Goal: Task Accomplishment & Management: Manage account settings

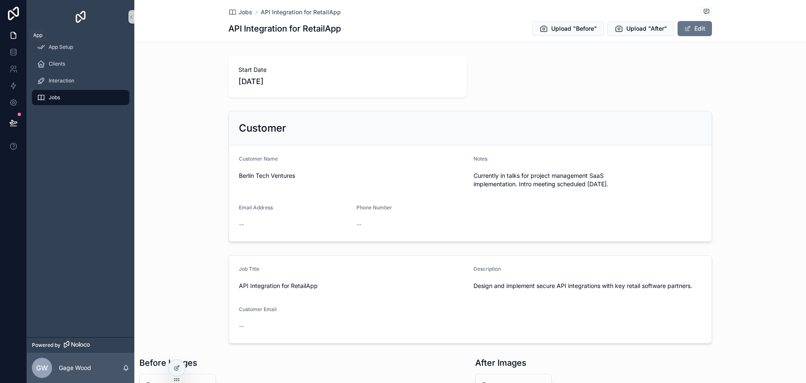
click at [16, 36] on icon at bounding box center [13, 35] width 5 height 6
click at [65, 47] on span "App Setup" at bounding box center [61, 47] width 24 height 7
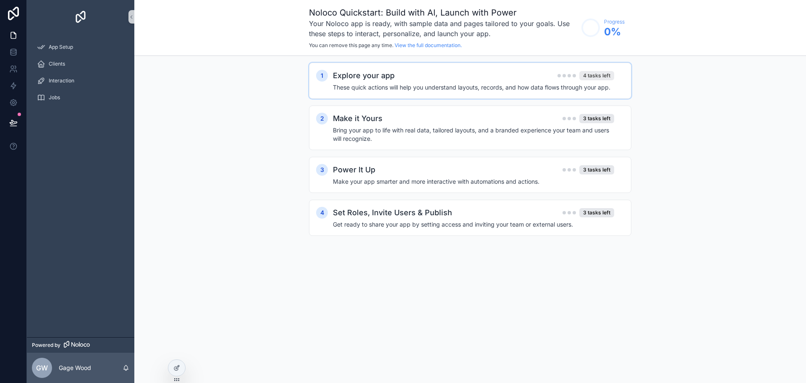
click at [596, 74] on div "4 tasks left" at bounding box center [597, 75] width 35 height 9
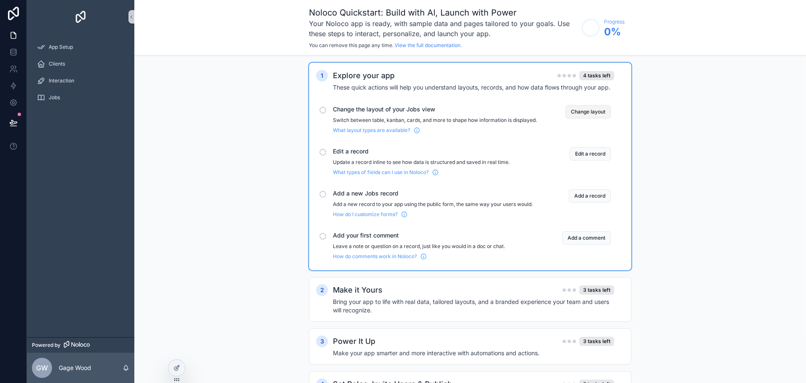
click at [587, 113] on button "Change layout" at bounding box center [588, 111] width 45 height 13
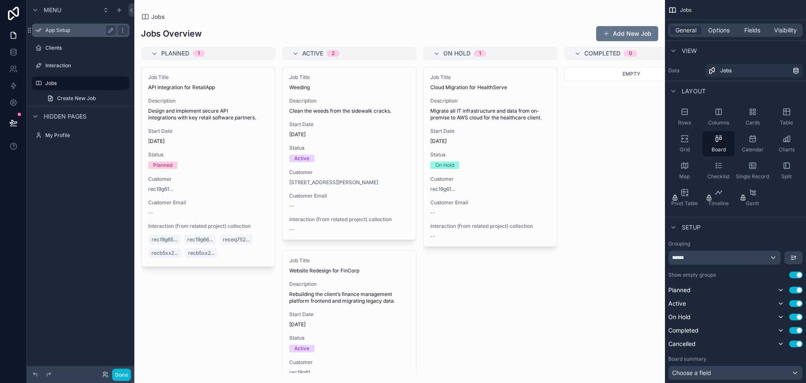
click at [69, 31] on label "App Setup" at bounding box center [78, 30] width 67 height 7
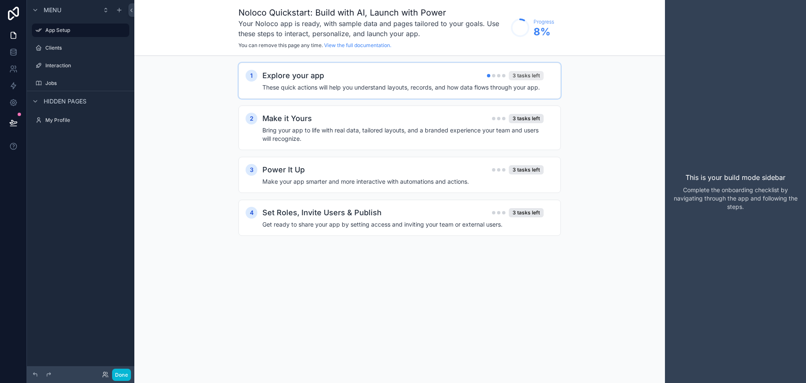
click at [529, 78] on div "3 tasks left" at bounding box center [526, 75] width 35 height 9
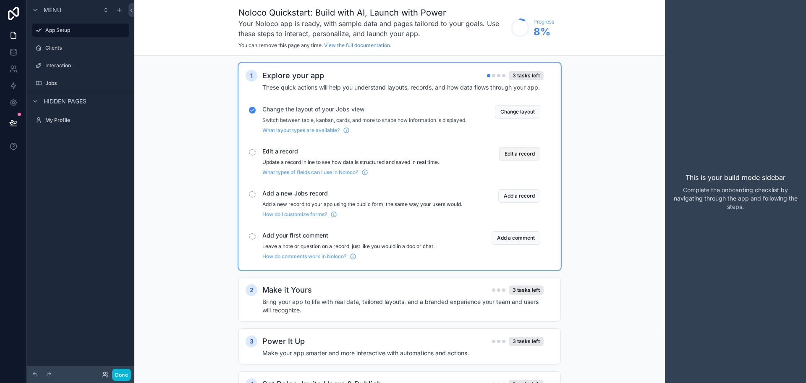
click at [515, 160] on button "Edit a record" at bounding box center [519, 153] width 41 height 13
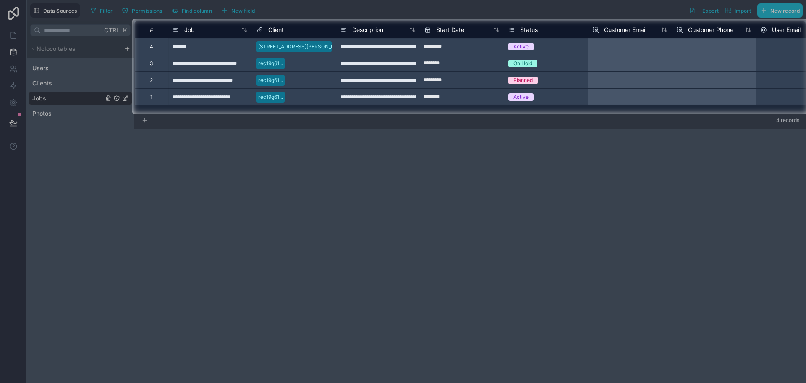
click at [561, 175] on div at bounding box center [403, 248] width 806 height 269
click at [470, 53] on input "********" at bounding box center [462, 46] width 84 height 13
select select "****"
select select "*"
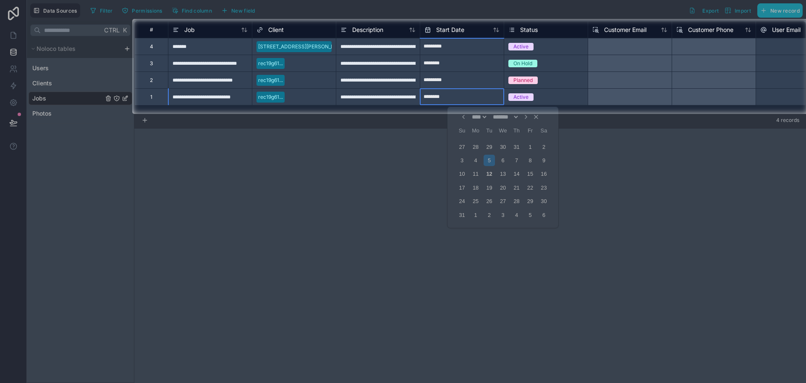
click at [375, 142] on div at bounding box center [403, 248] width 806 height 269
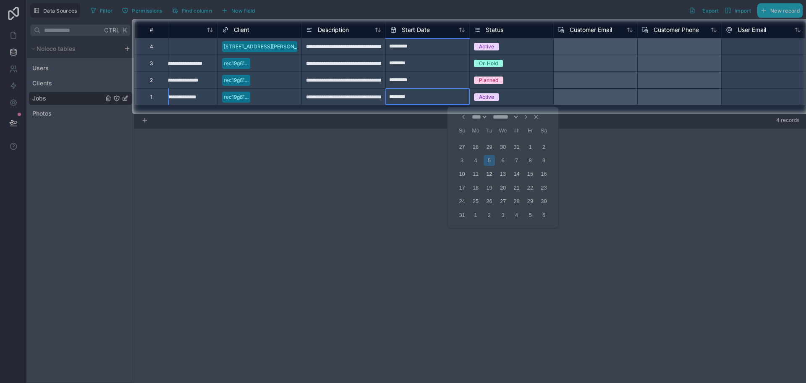
click at [777, 55] on div at bounding box center [764, 63] width 84 height 17
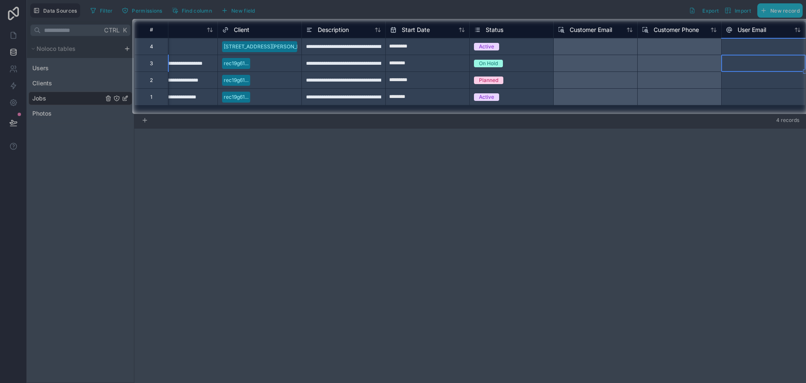
click at [755, 47] on div at bounding box center [764, 46] width 84 height 17
click at [742, 52] on div at bounding box center [764, 46] width 84 height 17
click at [742, 53] on div at bounding box center [764, 46] width 84 height 17
click at [742, 50] on div at bounding box center [764, 46] width 84 height 17
type input "***"
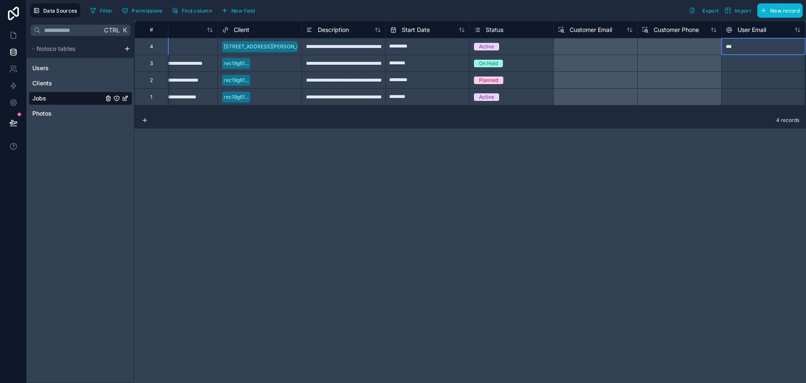
click at [738, 42] on div "***" at bounding box center [764, 46] width 84 height 17
click at [15, 34] on icon at bounding box center [13, 35] width 8 height 8
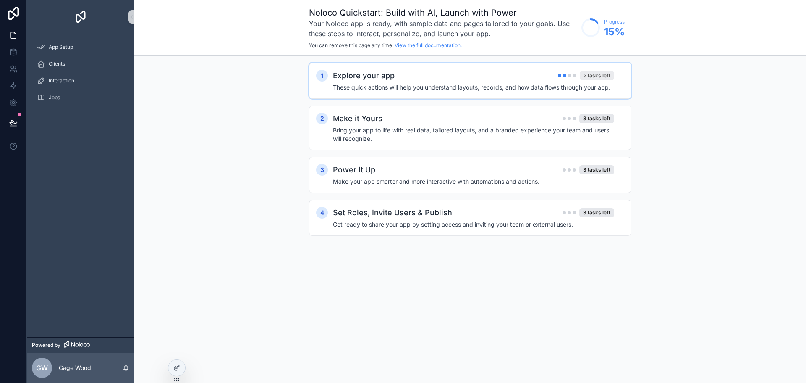
click at [596, 76] on div "2 tasks left" at bounding box center [597, 75] width 34 height 9
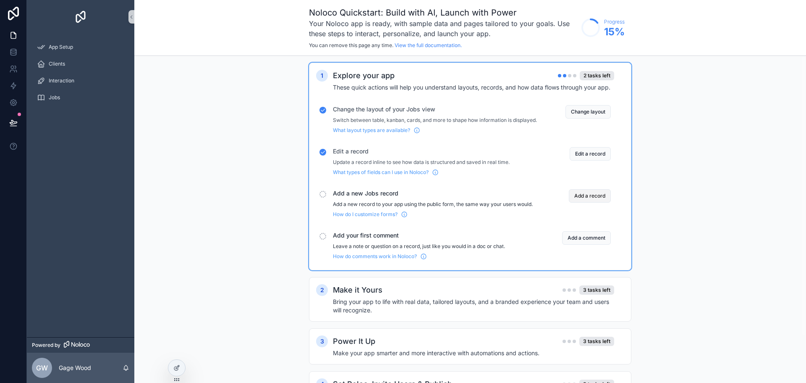
click at [594, 202] on button "Add a record" at bounding box center [590, 195] width 42 height 13
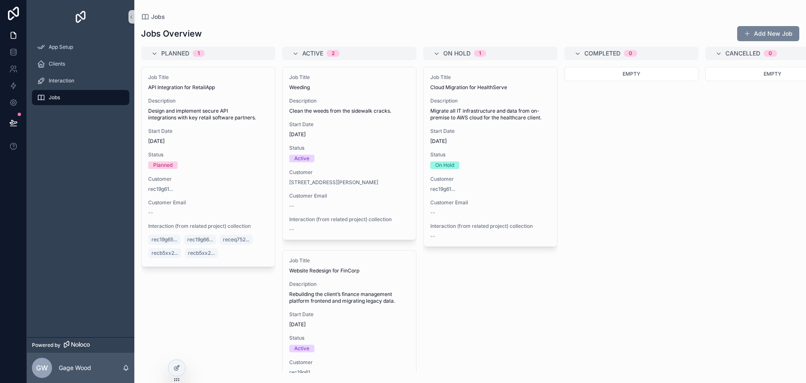
click at [773, 37] on button "Add New Job" at bounding box center [768, 33] width 62 height 15
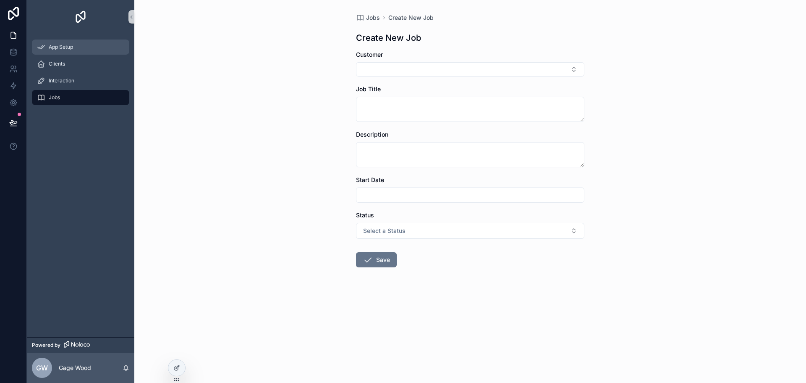
click at [74, 50] on div "App Setup" at bounding box center [80, 46] width 87 height 13
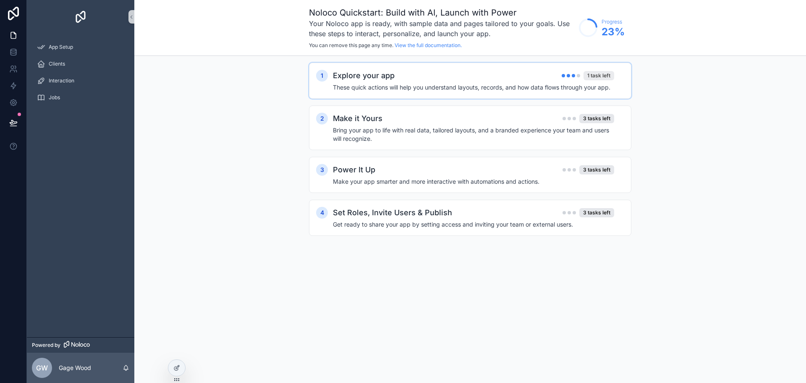
click at [602, 74] on div "1 task left" at bounding box center [599, 75] width 31 height 9
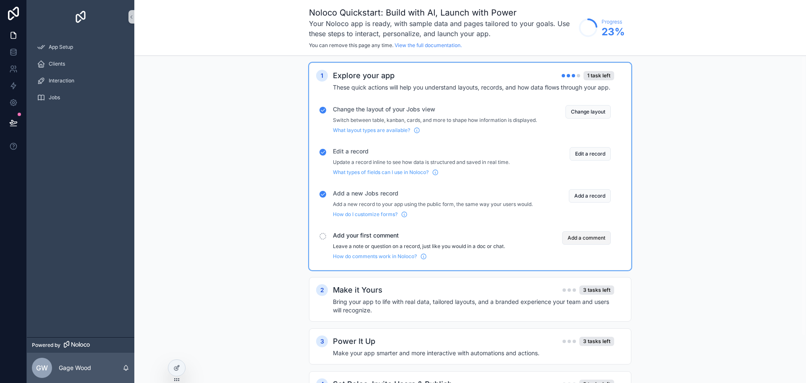
click at [593, 243] on button "Add a comment" at bounding box center [586, 237] width 49 height 13
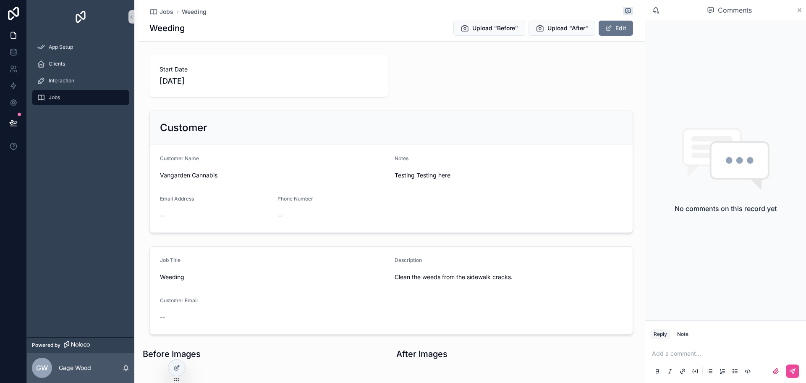
click at [622, 11] on div at bounding box center [403, 160] width 806 height 320
click at [80, 49] on div "App Setup" at bounding box center [80, 46] width 87 height 13
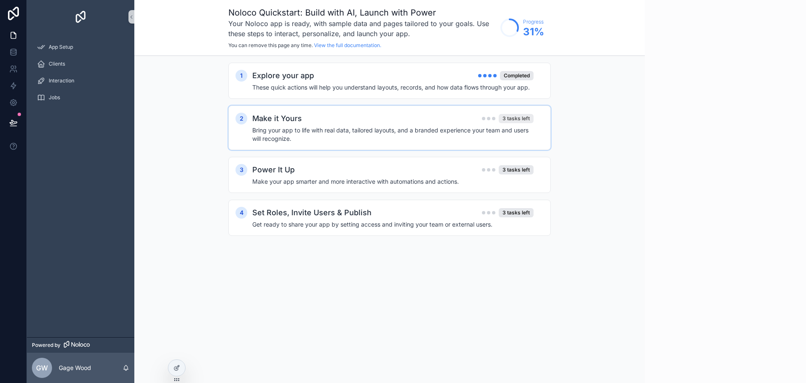
click at [512, 119] on div "3 tasks left" at bounding box center [516, 118] width 35 height 9
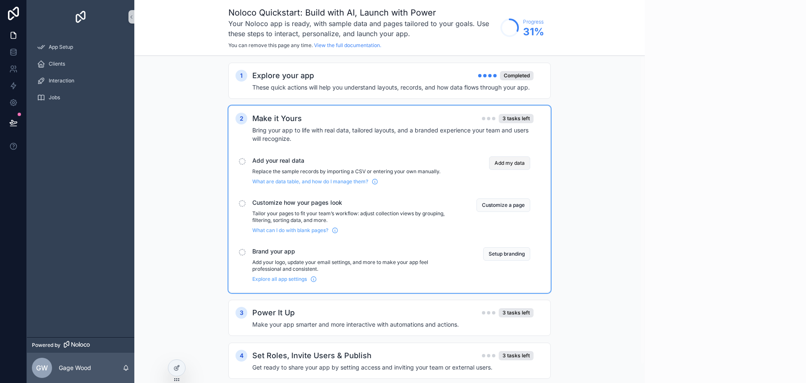
click at [507, 161] on button "Add my data" at bounding box center [509, 162] width 41 height 13
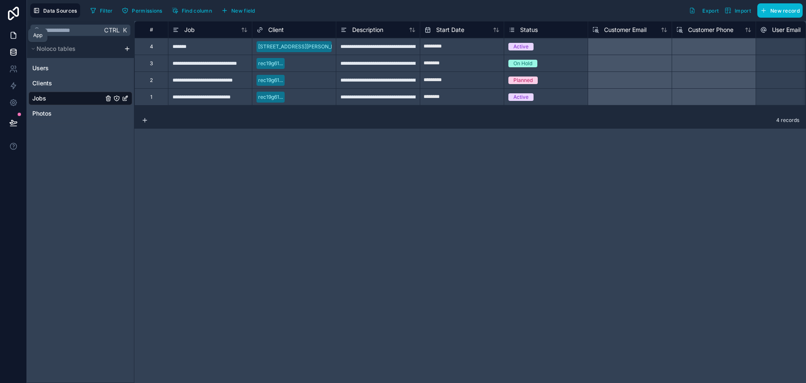
click at [19, 36] on link at bounding box center [13, 35] width 26 height 17
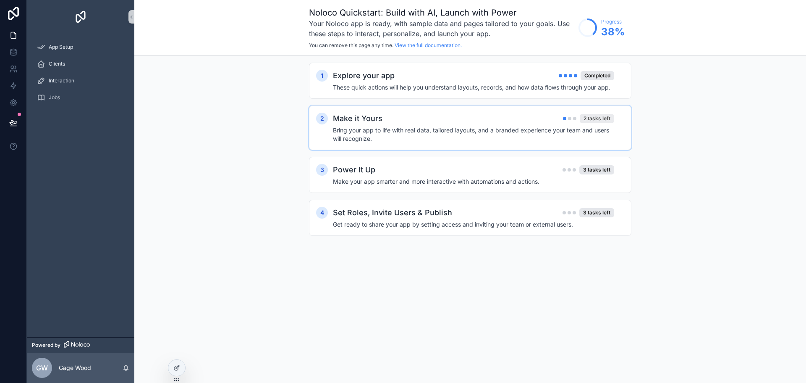
click at [599, 117] on div "2 tasks left" at bounding box center [597, 118] width 34 height 9
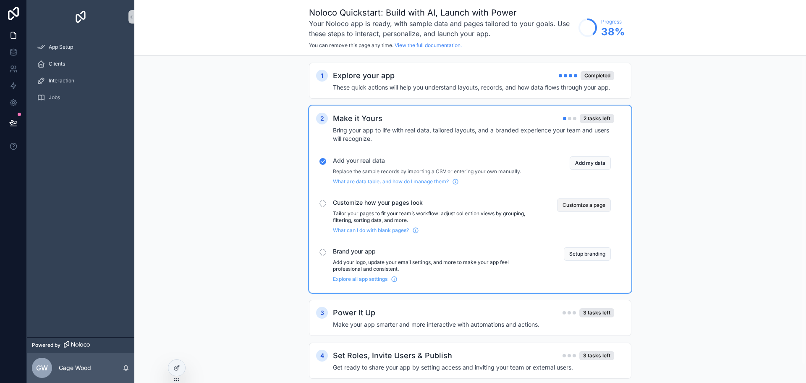
click at [580, 207] on button "Customize a page" at bounding box center [584, 204] width 54 height 13
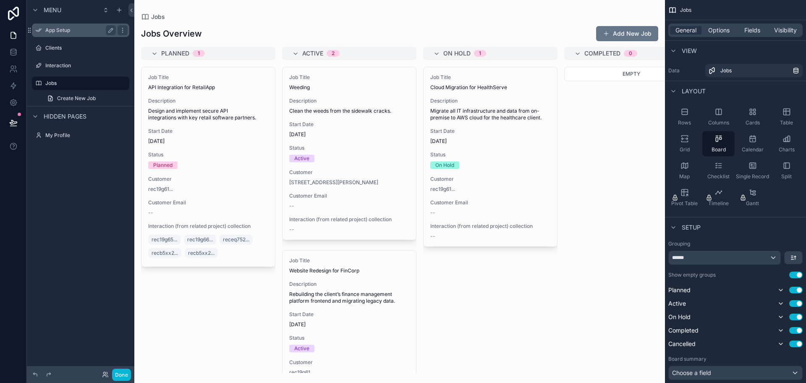
click at [60, 31] on label "App Setup" at bounding box center [78, 30] width 67 height 7
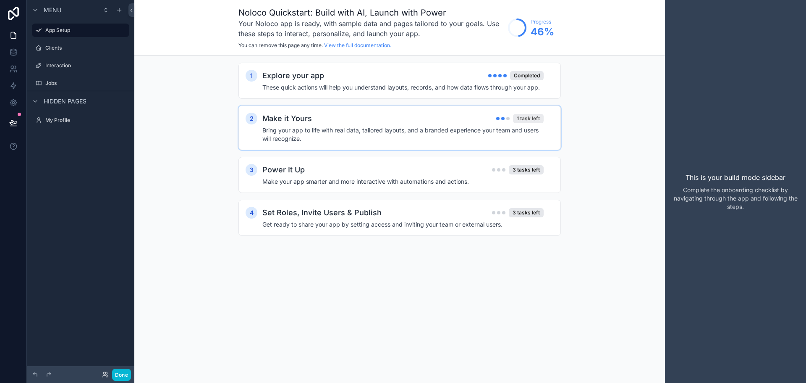
click at [525, 115] on div "1 task left" at bounding box center [528, 118] width 31 height 9
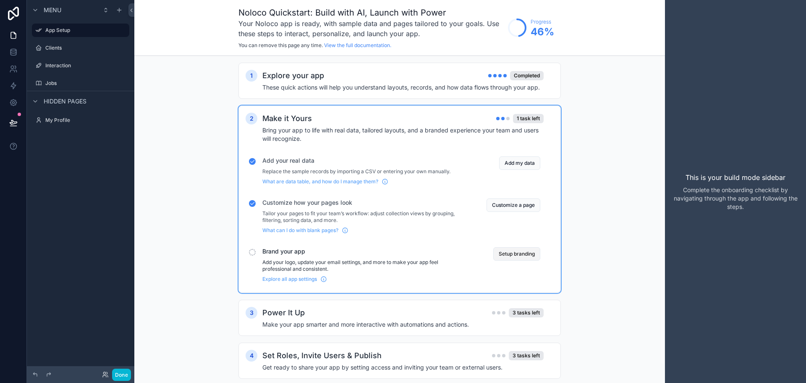
click at [510, 254] on button "Setup branding" at bounding box center [516, 253] width 47 height 13
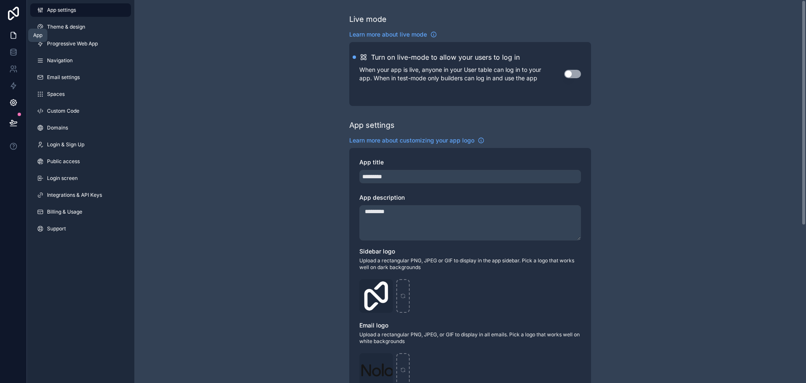
click at [11, 36] on icon at bounding box center [13, 35] width 5 height 6
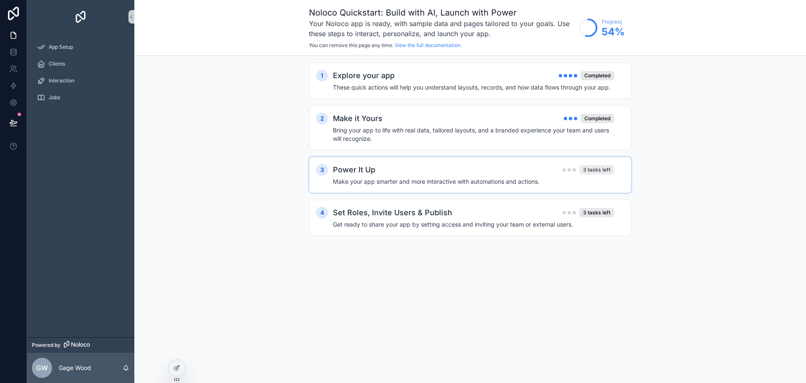
click at [601, 169] on div "3 tasks left" at bounding box center [597, 169] width 35 height 9
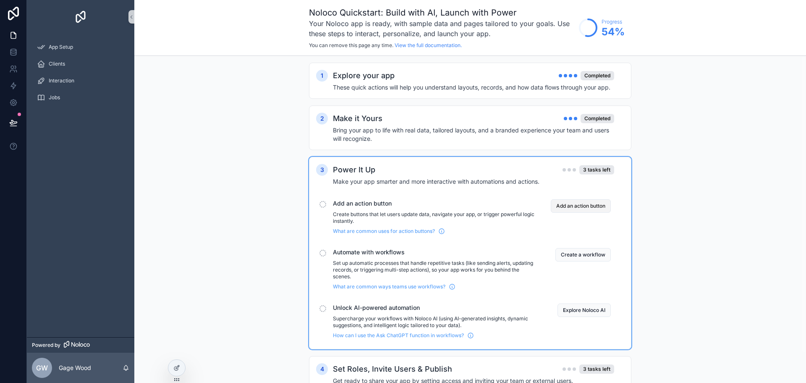
click at [570, 205] on button "Add an action button" at bounding box center [581, 205] width 60 height 13
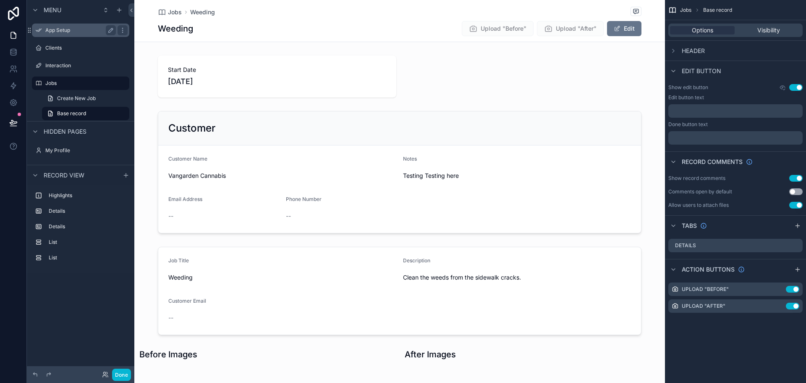
click at [66, 31] on label "App Setup" at bounding box center [78, 30] width 67 height 7
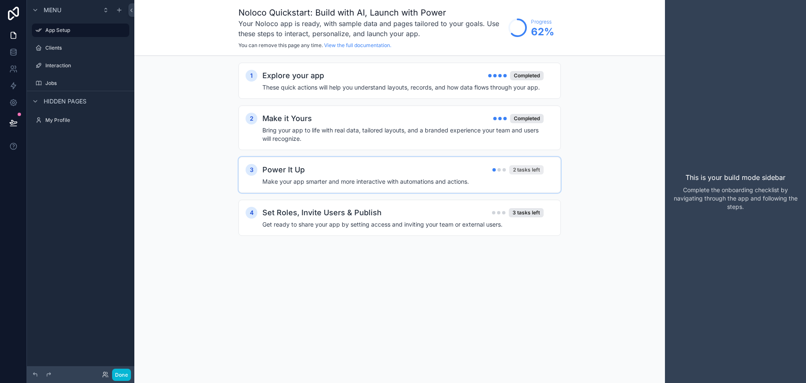
click at [524, 165] on div "2 tasks left" at bounding box center [526, 169] width 34 height 9
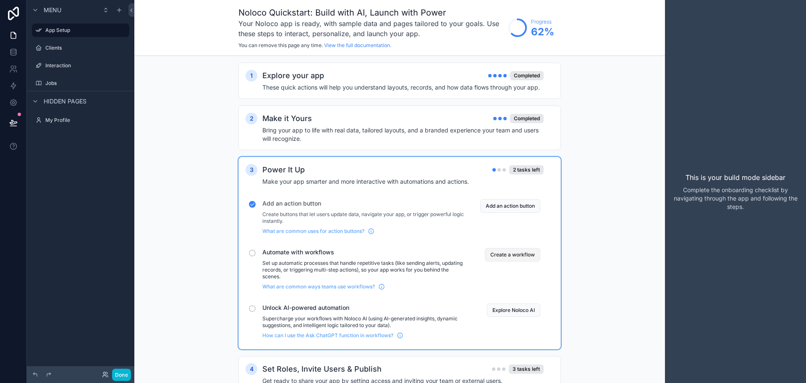
click at [509, 252] on button "Create a workflow" at bounding box center [512, 254] width 55 height 13
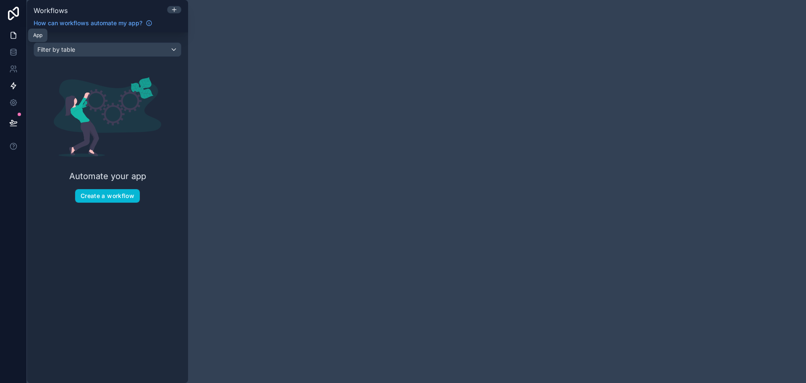
click at [12, 33] on icon at bounding box center [13, 35] width 8 height 8
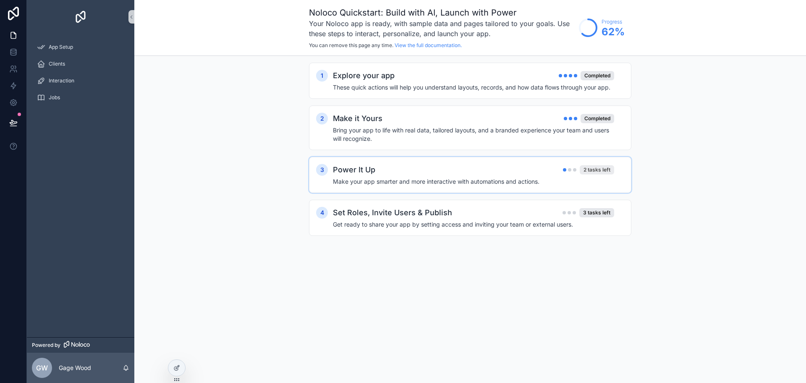
click at [596, 169] on div "2 tasks left" at bounding box center [597, 169] width 34 height 9
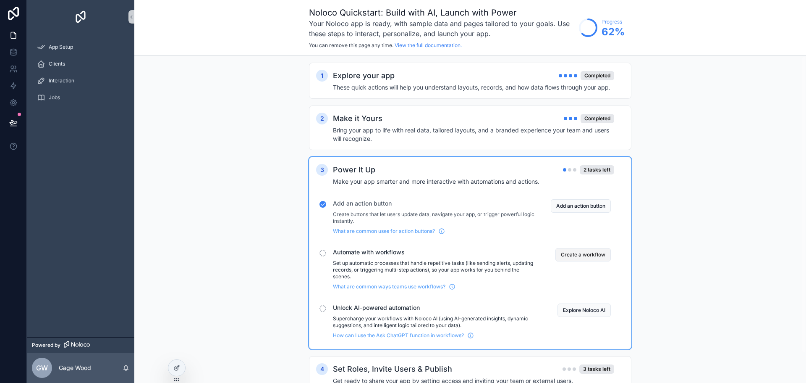
click at [570, 254] on button "Create a workflow" at bounding box center [583, 254] width 55 height 13
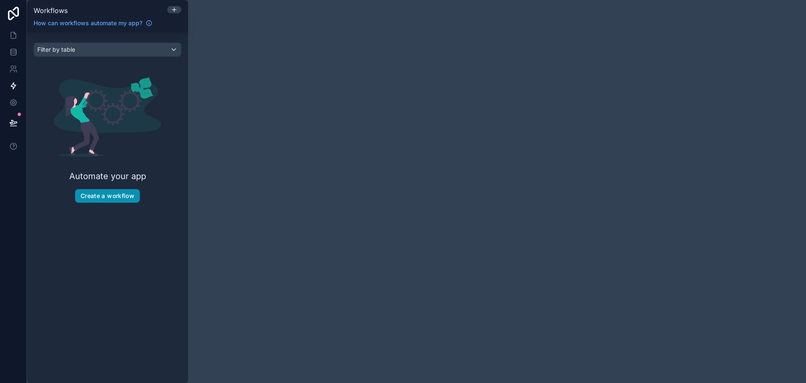
click at [109, 197] on button "Create a workflow" at bounding box center [107, 195] width 65 height 13
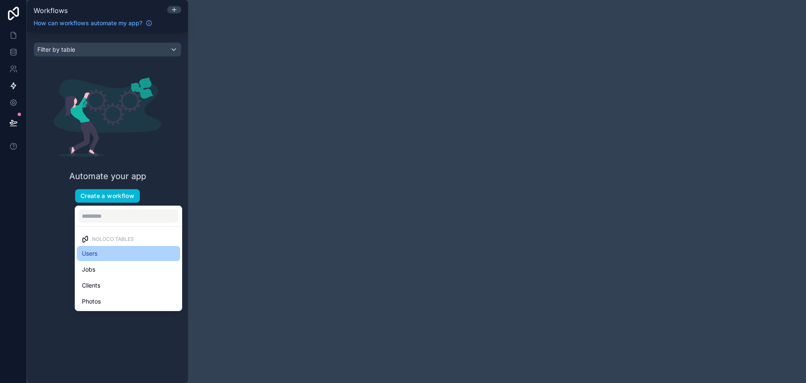
click at [99, 252] on div "Users" at bounding box center [128, 253] width 93 height 10
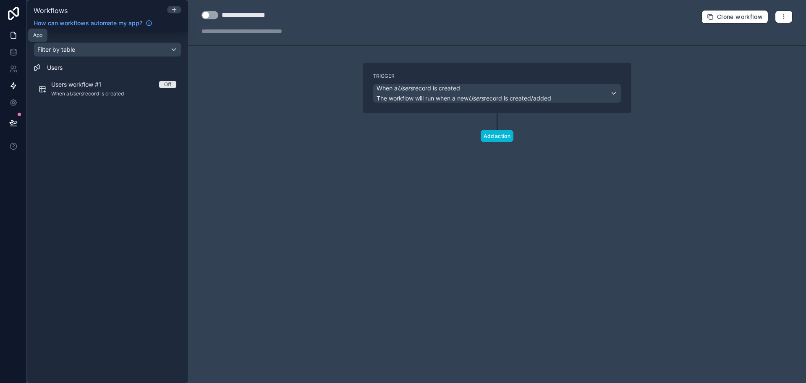
click at [10, 34] on icon at bounding box center [13, 35] width 8 height 8
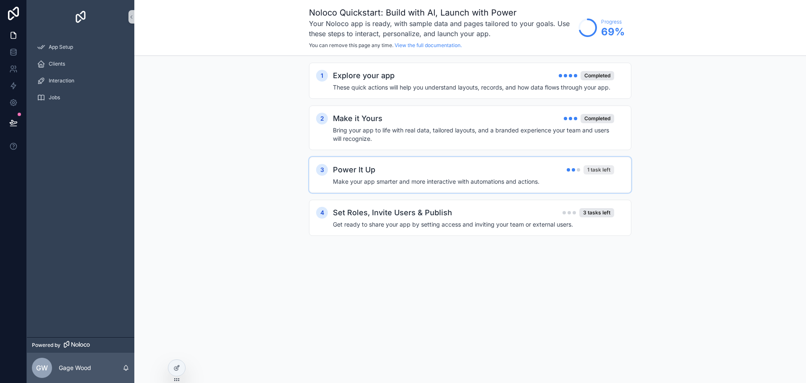
click at [601, 173] on div "1 task left" at bounding box center [599, 169] width 31 height 9
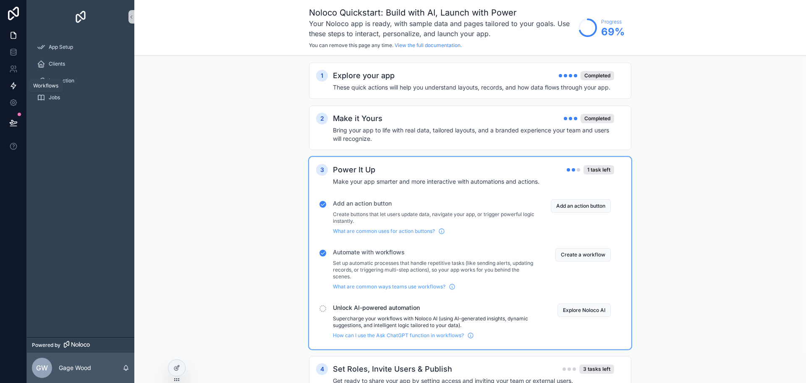
click at [14, 89] on icon at bounding box center [13, 85] width 8 height 8
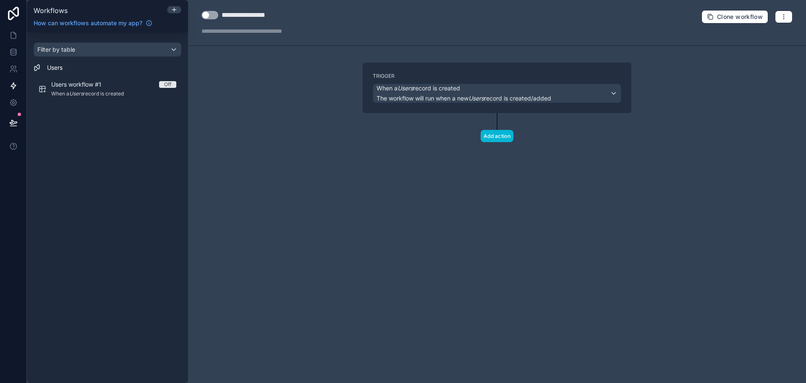
drag, startPoint x: 131, startPoint y: 85, endPoint x: 90, endPoint y: 128, distance: 59.1
click at [83, 138] on div "Filter by table Users Users workflow #1 Off When a Users record is created" at bounding box center [107, 207] width 161 height 350
click at [116, 89] on div "Users workflow #1 Off When a Users record is created" at bounding box center [113, 89] width 125 height 18
click at [786, 16] on icon "button" at bounding box center [784, 16] width 7 height 7
click at [760, 65] on span "Delete workflow" at bounding box center [762, 63] width 40 height 7
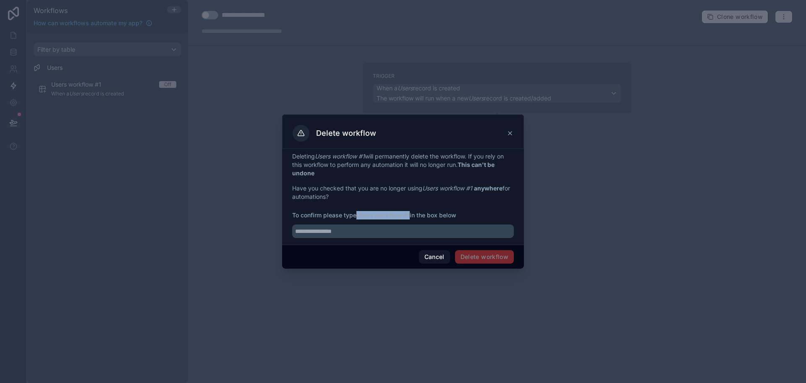
drag, startPoint x: 411, startPoint y: 216, endPoint x: 360, endPoint y: 216, distance: 50.4
click at [360, 216] on strong "Users workflow #1" at bounding box center [383, 214] width 53 height 7
copy strong "Users workflow #1"
click at [365, 227] on input "text" at bounding box center [403, 230] width 222 height 13
paste input "**********"
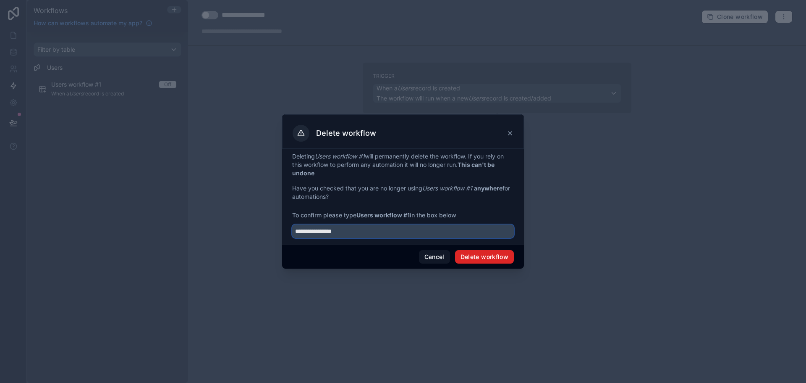
type input "**********"
click at [493, 257] on button "Delete workflow" at bounding box center [484, 256] width 59 height 13
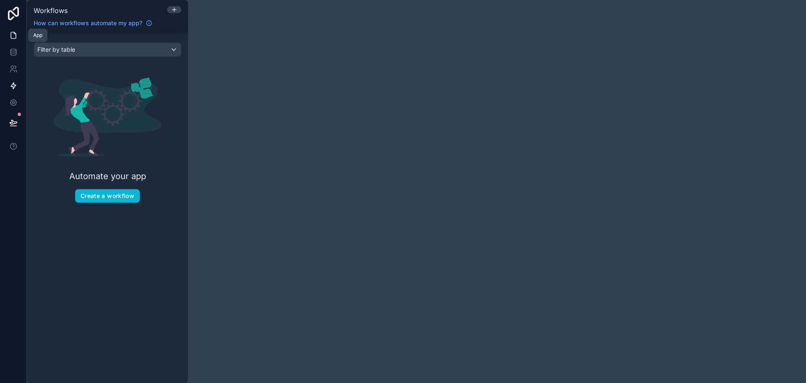
click at [10, 34] on icon at bounding box center [13, 35] width 8 height 8
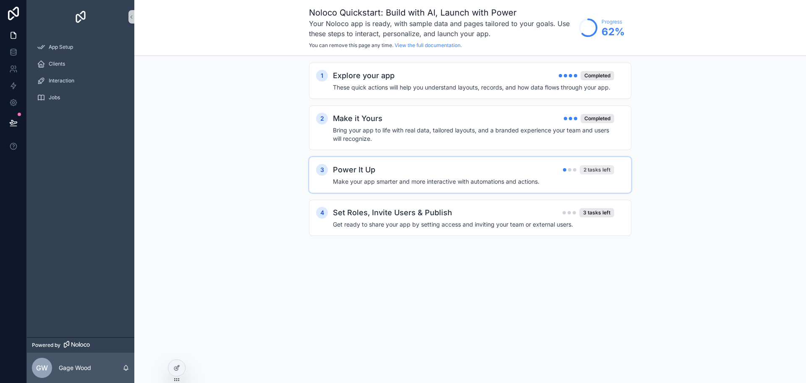
click at [592, 173] on div "2 tasks left" at bounding box center [597, 169] width 34 height 9
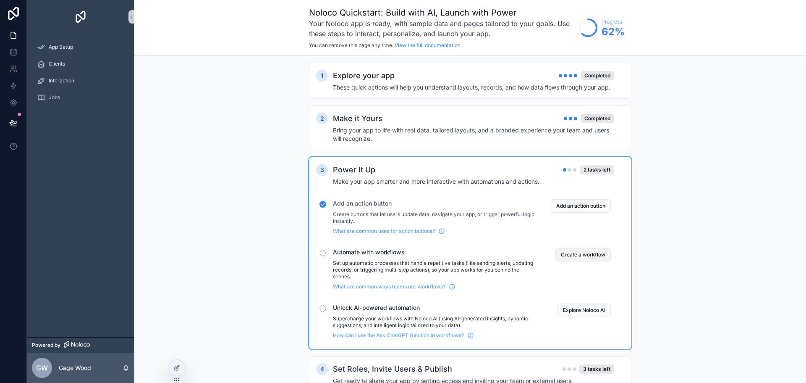
click at [578, 252] on button "Create a workflow" at bounding box center [583, 254] width 55 height 13
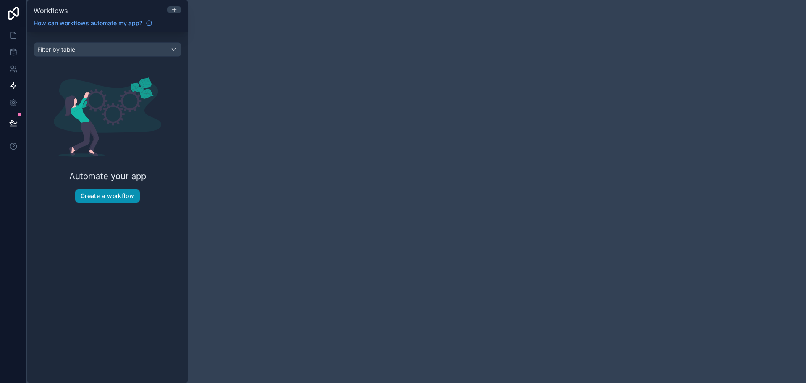
click at [116, 194] on button "Create a workflow" at bounding box center [107, 195] width 65 height 13
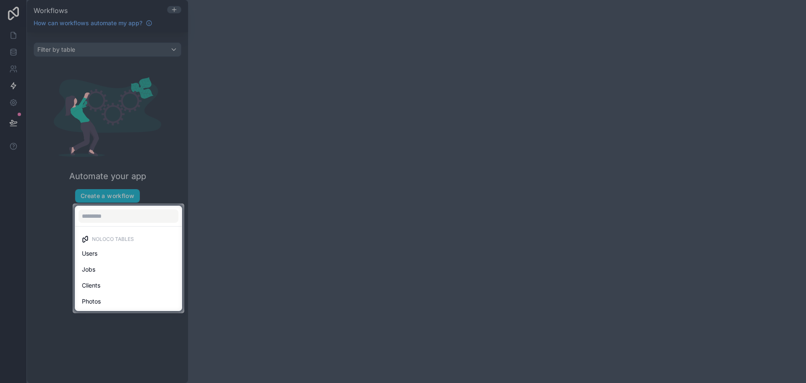
click at [100, 254] on div "Users" at bounding box center [128, 253] width 93 height 10
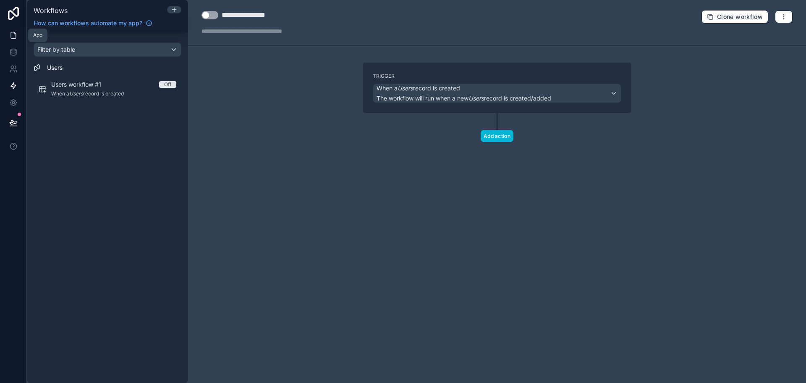
click at [10, 34] on icon at bounding box center [13, 35] width 8 height 8
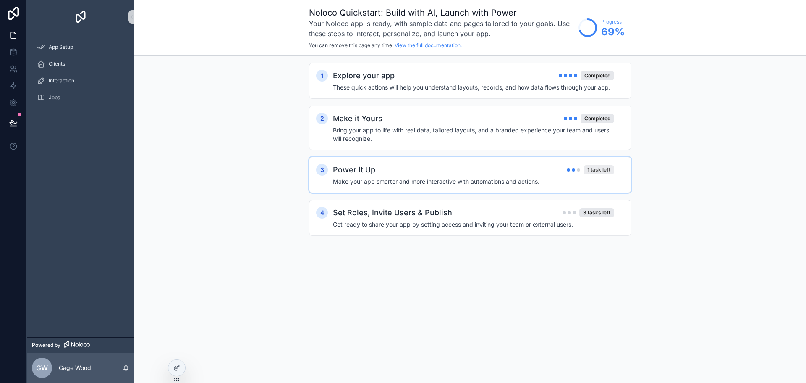
click at [594, 168] on div "1 task left" at bounding box center [599, 169] width 31 height 9
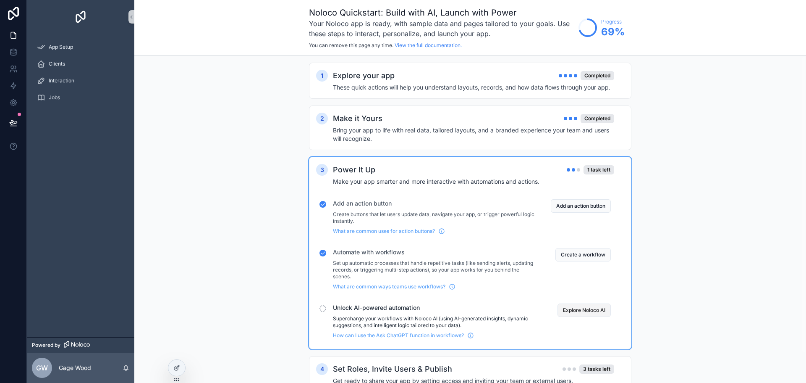
click at [573, 307] on button "Explore Noloco AI" at bounding box center [584, 309] width 53 height 13
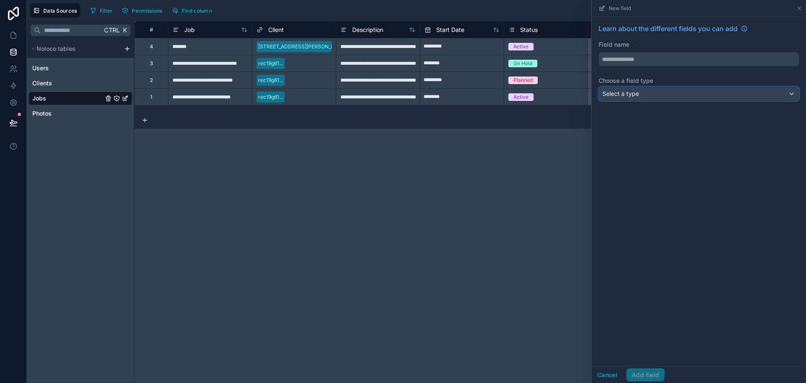
click at [658, 96] on div "Select a type" at bounding box center [699, 93] width 200 height 13
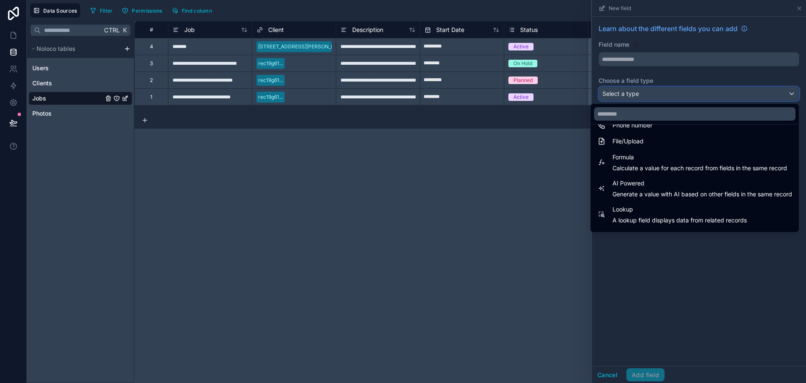
scroll to position [210, 0]
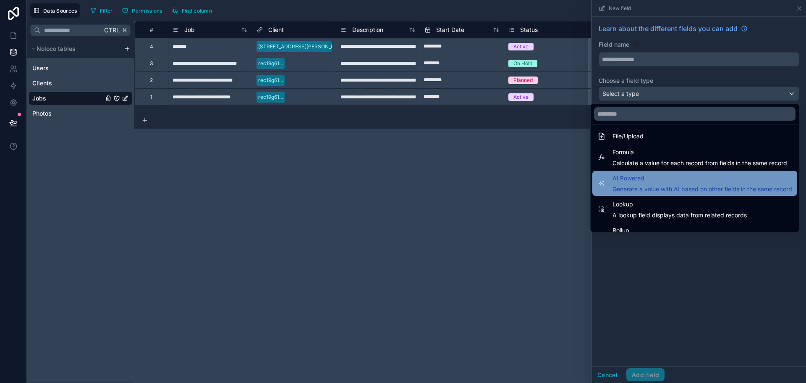
click at [635, 183] on span "AI Powered" at bounding box center [703, 178] width 180 height 10
type input "**********"
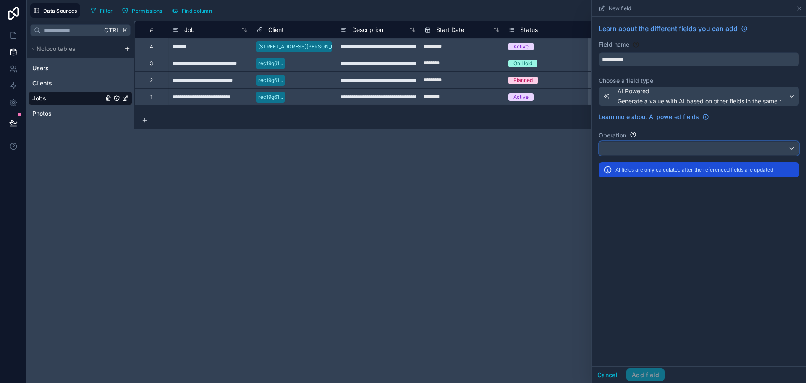
click at [640, 144] on div at bounding box center [699, 148] width 200 height 13
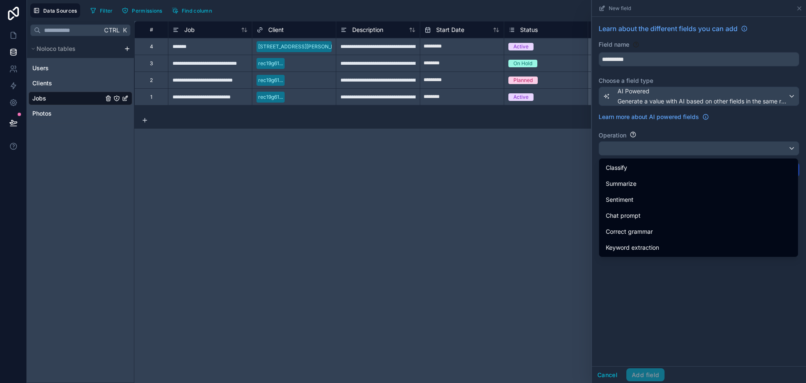
click at [386, 178] on div "**********" at bounding box center [470, 202] width 672 height 362
click at [723, 144] on div at bounding box center [699, 191] width 214 height 383
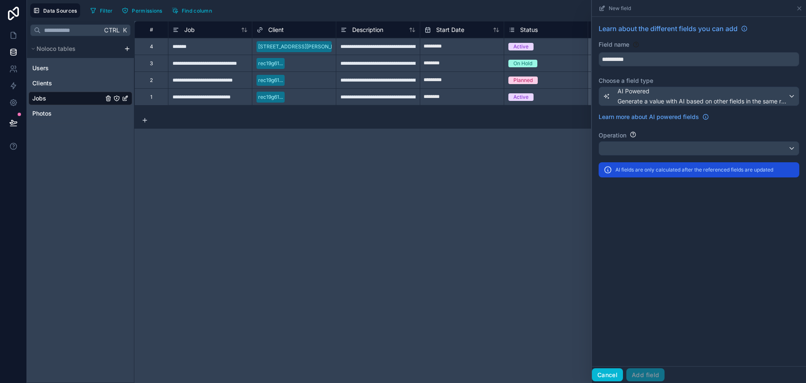
click at [609, 374] on button "Cancel" at bounding box center [607, 374] width 31 height 13
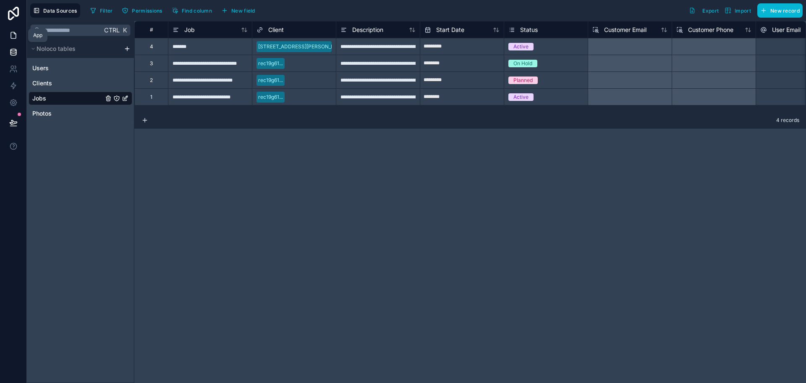
click at [12, 32] on icon at bounding box center [13, 35] width 5 height 6
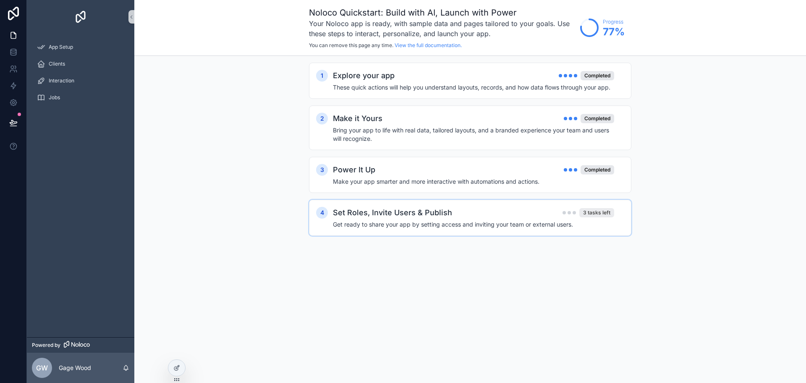
click at [590, 214] on div "3 tasks left" at bounding box center [597, 212] width 35 height 9
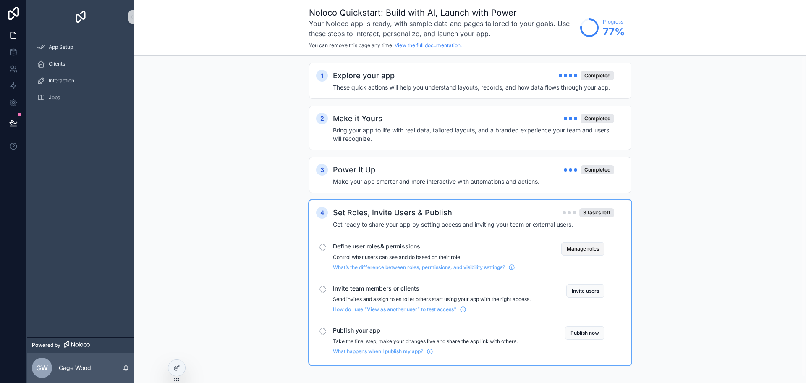
click at [586, 250] on button "Manage roles" at bounding box center [582, 248] width 43 height 13
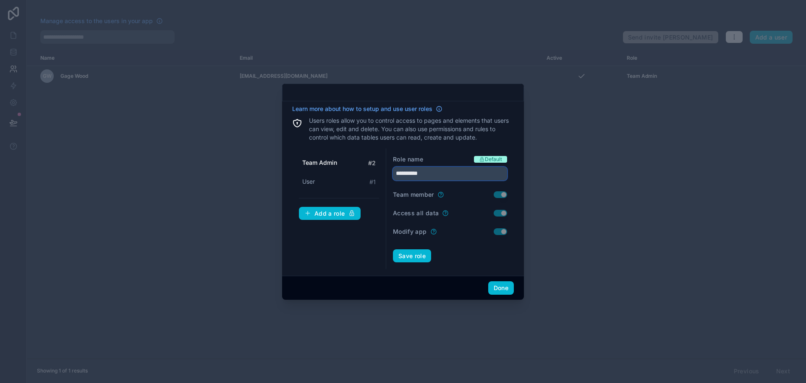
click at [434, 174] on input "**********" at bounding box center [450, 173] width 114 height 13
click at [434, 154] on div "**********" at bounding box center [450, 208] width 128 height 121
click at [344, 182] on div "User # 1" at bounding box center [339, 182] width 80 height 16
click at [348, 165] on div "Team Admin # 2" at bounding box center [339, 163] width 80 height 16
click at [342, 180] on div "User # 1" at bounding box center [339, 182] width 80 height 16
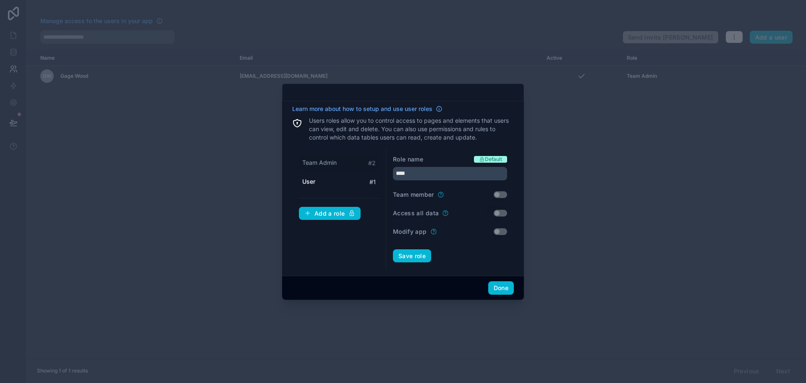
click at [344, 164] on div "Team Admin # 2" at bounding box center [339, 163] width 80 height 16
click at [316, 182] on div "User # 1" at bounding box center [339, 182] width 80 height 16
type input "****"
click at [501, 290] on button "Done" at bounding box center [501, 287] width 26 height 13
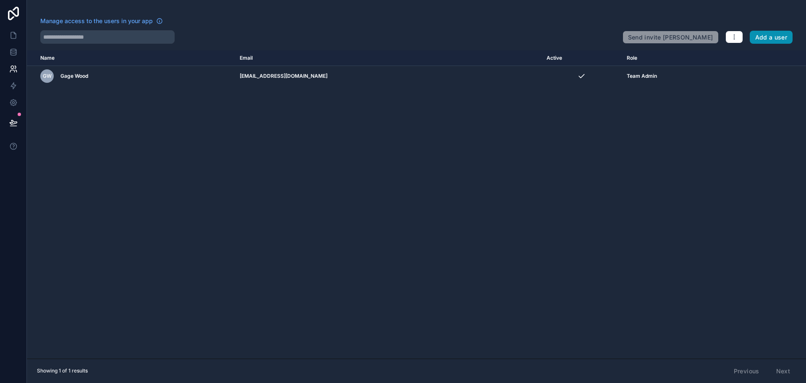
click at [757, 36] on button "Add a user" at bounding box center [771, 37] width 43 height 13
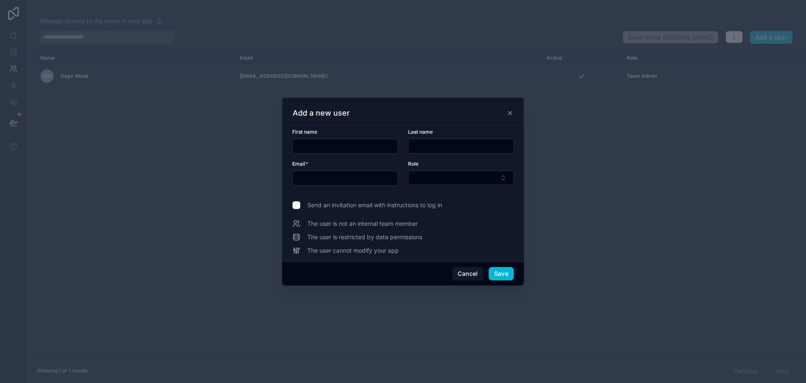
click at [511, 115] on icon at bounding box center [510, 113] width 7 height 7
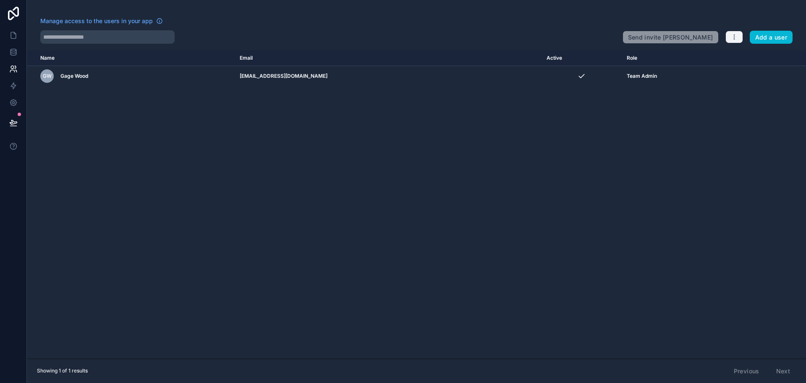
click at [733, 34] on icon "button" at bounding box center [734, 37] width 7 height 7
click at [351, 32] on div at bounding box center [328, 36] width 576 height 13
click at [10, 35] on icon at bounding box center [13, 35] width 8 height 8
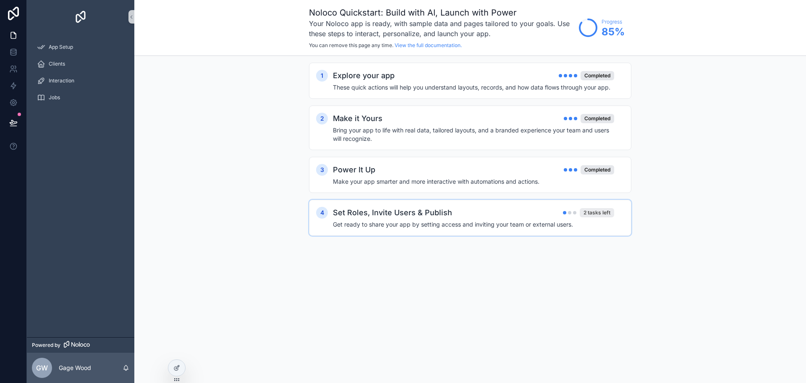
click at [593, 213] on div "2 tasks left" at bounding box center [597, 212] width 34 height 9
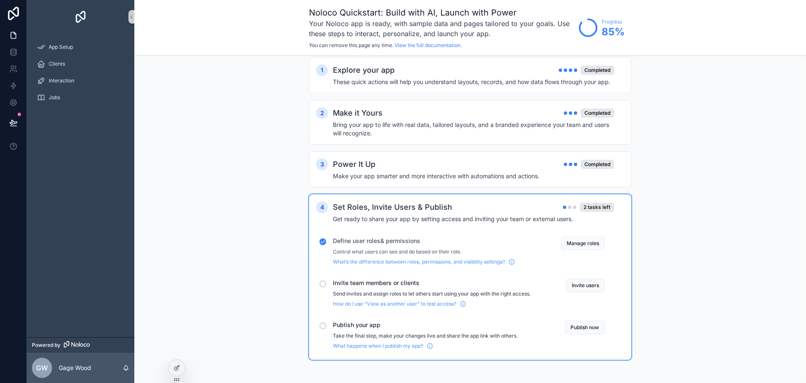
scroll to position [6, 0]
click at [593, 284] on button "Invite users" at bounding box center [586, 284] width 38 height 13
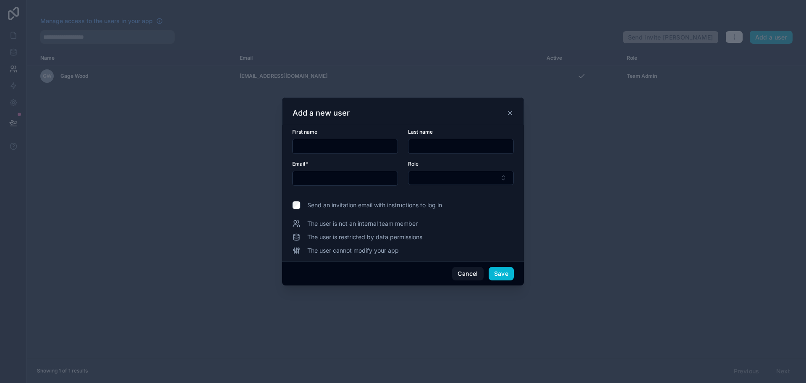
click at [511, 113] on icon at bounding box center [510, 113] width 7 height 7
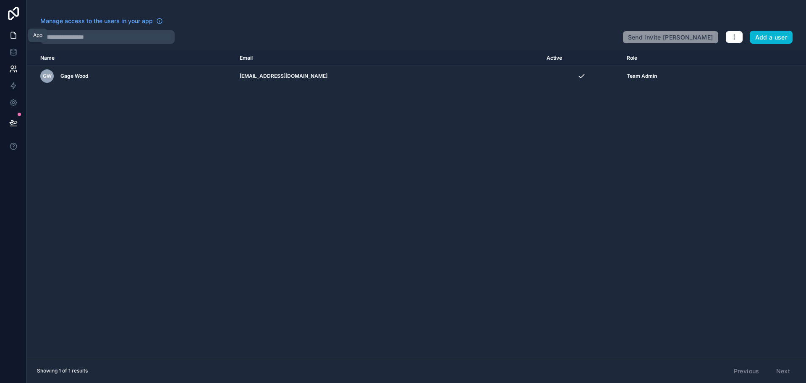
click at [12, 33] on icon at bounding box center [13, 35] width 8 height 8
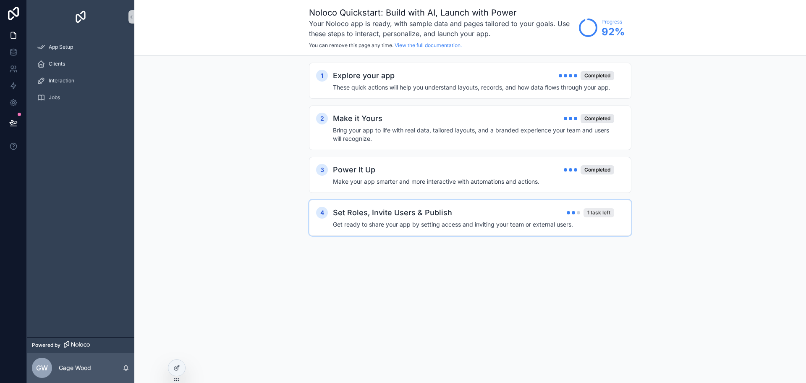
click at [590, 215] on div "1 task left" at bounding box center [599, 212] width 31 height 9
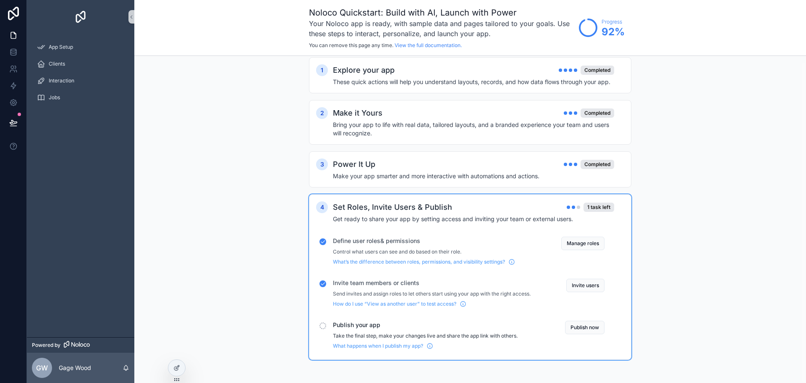
scroll to position [6, 0]
click at [413, 345] on span "What happens when I publish my app?" at bounding box center [378, 345] width 90 height 7
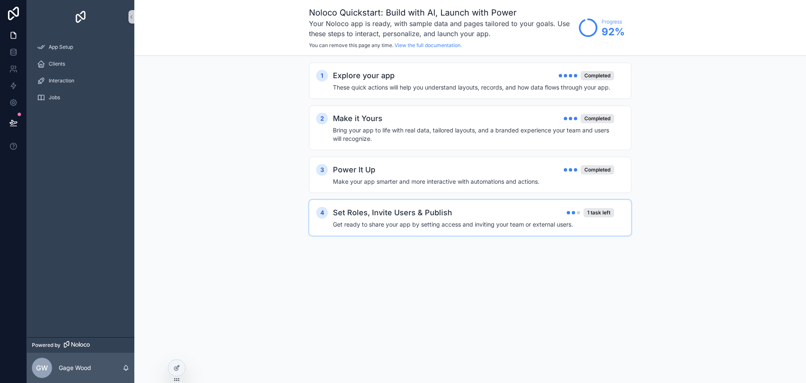
scroll to position [0, 0]
click at [597, 213] on div "1 task left" at bounding box center [599, 212] width 31 height 9
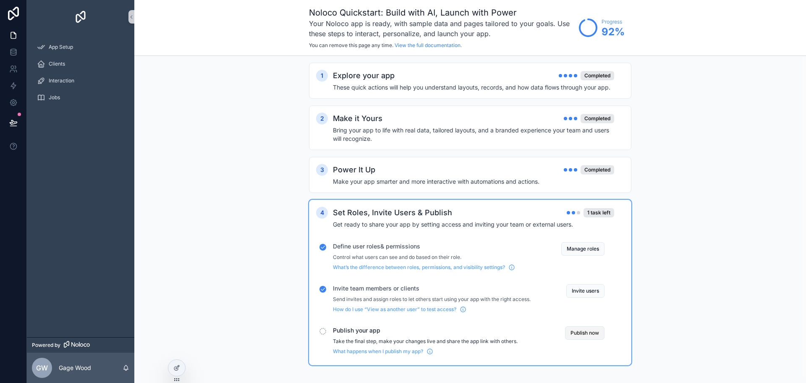
click at [587, 330] on button "Publish now" at bounding box center [584, 332] width 39 height 13
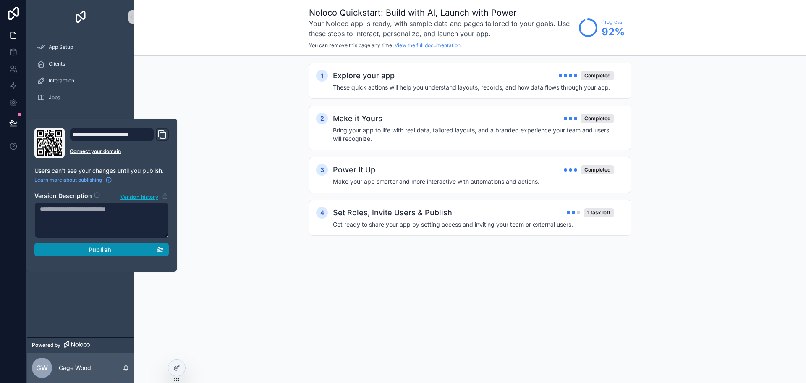
click at [102, 250] on span "Publish" at bounding box center [100, 250] width 23 height 8
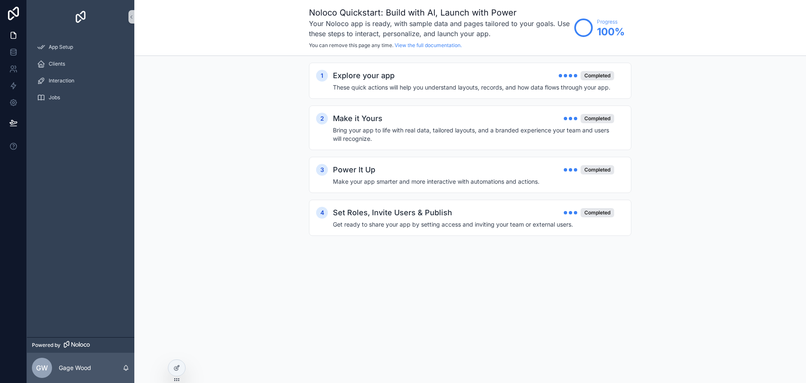
click at [198, 227] on div "1 Explore your app Completed These quick actions will help you understand layou…" at bounding box center [470, 157] width 672 height 203
click at [61, 48] on span "App Setup" at bounding box center [61, 47] width 24 height 7
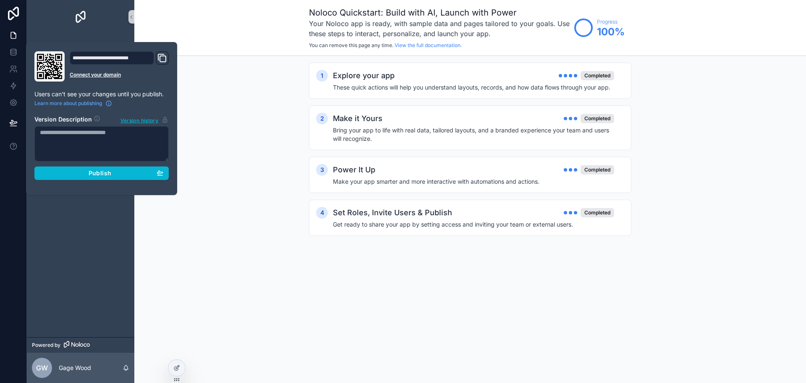
click at [215, 143] on div "1 Explore your app Completed These quick actions will help you understand layou…" at bounding box center [470, 157] width 672 height 203
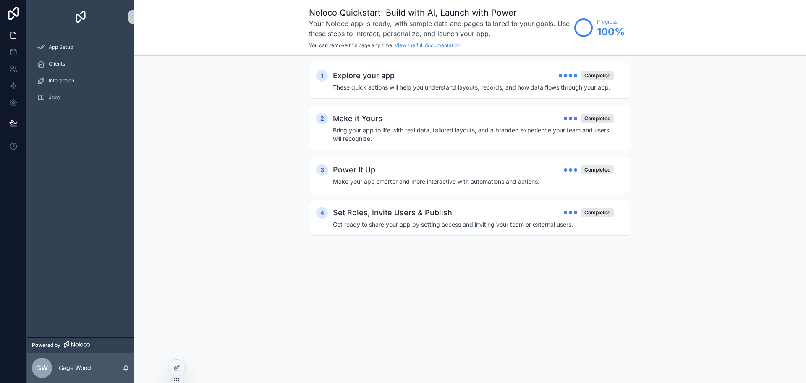
click at [583, 30] on circle "scrollable content" at bounding box center [583, 27] width 17 height 17
click at [71, 62] on div "Clients" at bounding box center [80, 63] width 87 height 13
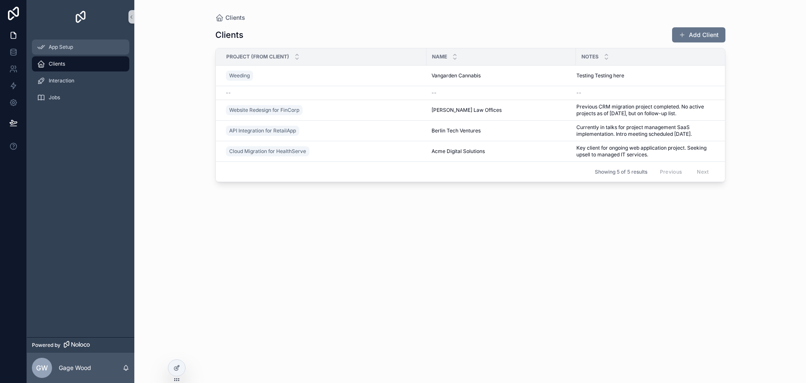
click at [72, 50] on div "App Setup" at bounding box center [80, 46] width 87 height 13
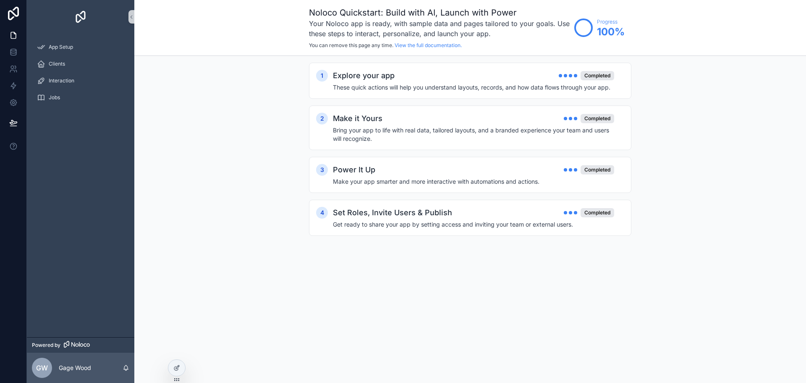
click at [77, 273] on div "App Setup Clients Interaction Jobs" at bounding box center [81, 185] width 108 height 303
click at [12, 102] on icon at bounding box center [13, 102] width 8 height 8
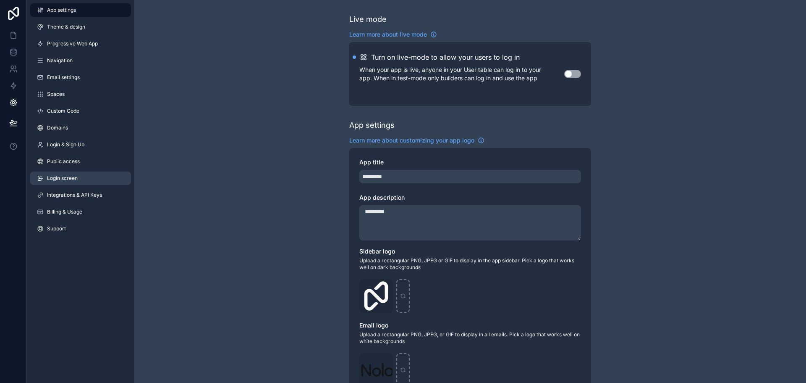
click at [78, 177] on span "Login screen" at bounding box center [62, 178] width 31 height 7
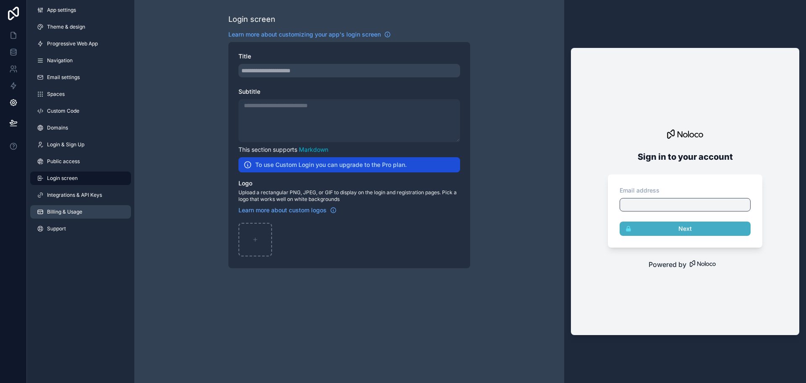
click at [66, 210] on span "Billing & Usage" at bounding box center [64, 211] width 35 height 7
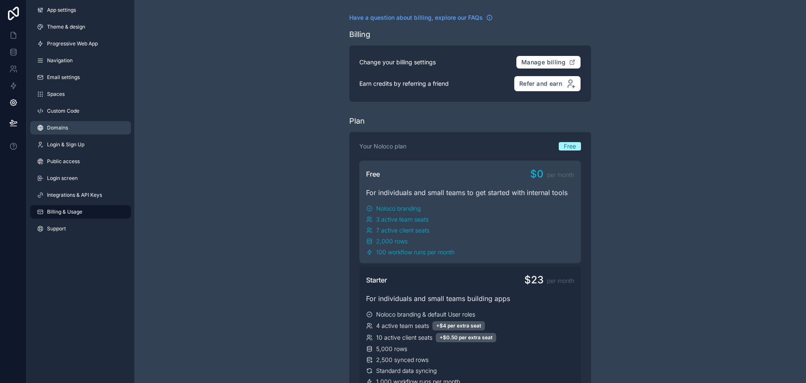
click at [63, 129] on span "Domains" at bounding box center [57, 127] width 21 height 7
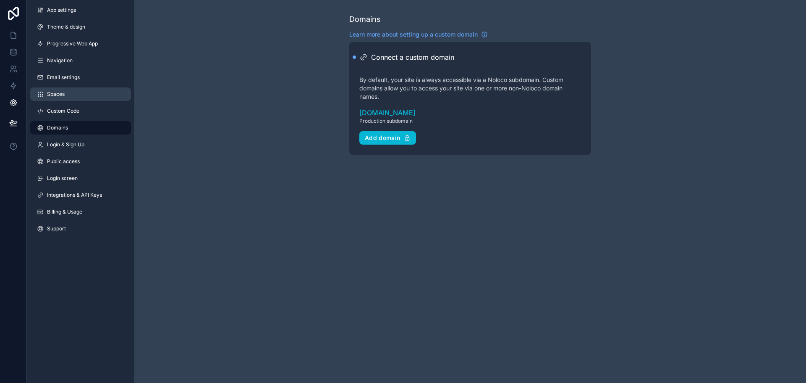
click at [74, 96] on link "Spaces" at bounding box center [80, 93] width 101 height 13
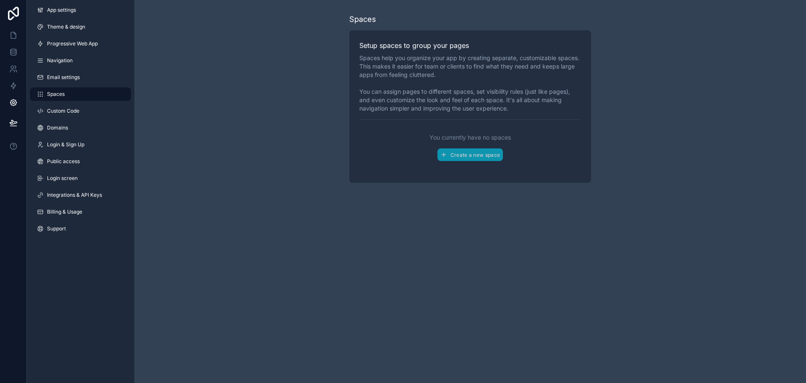
click at [75, 84] on div "App settings Theme & design Progressive Web App Navigation Email settings Space…" at bounding box center [81, 121] width 108 height 242
click at [77, 80] on span "Email settings" at bounding box center [63, 77] width 33 height 7
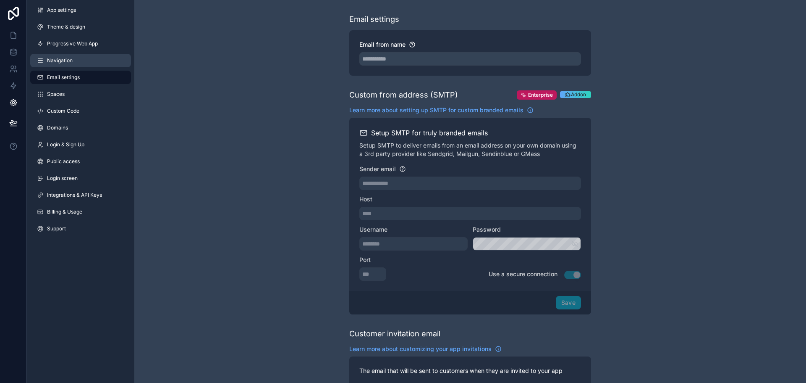
click at [75, 59] on link "Navigation" at bounding box center [80, 60] width 101 height 13
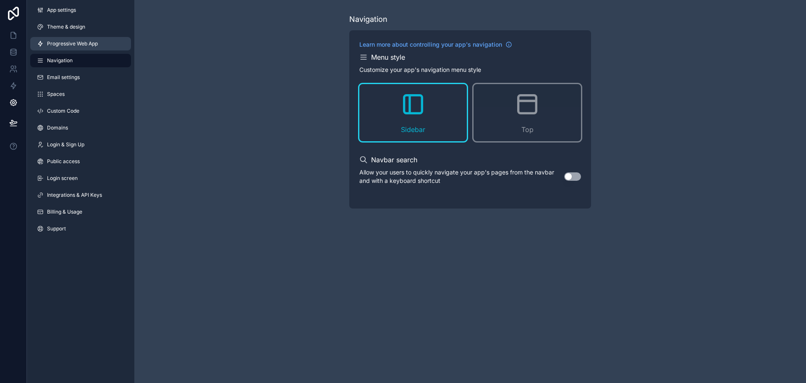
click at [66, 47] on span "Progressive Web App" at bounding box center [72, 43] width 51 height 7
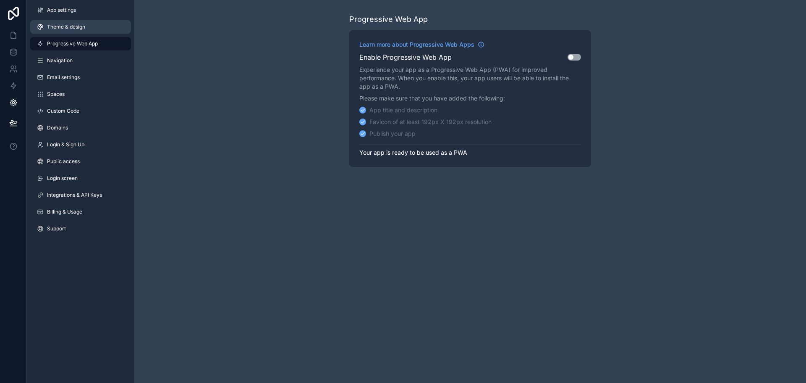
click at [59, 28] on span "Theme & design" at bounding box center [66, 27] width 38 height 7
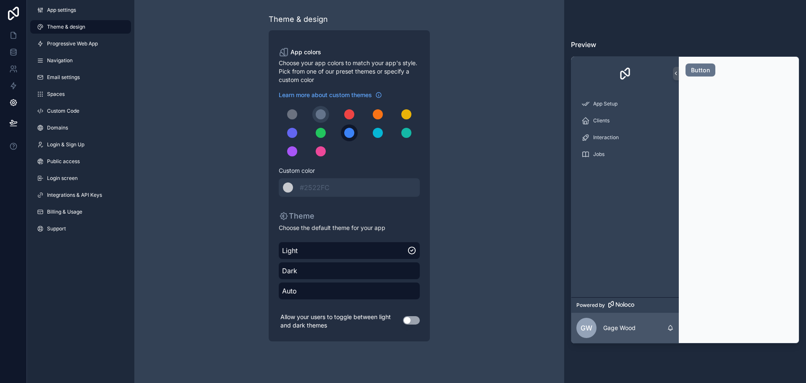
click at [346, 136] on div "scrollable content" at bounding box center [349, 133] width 10 height 10
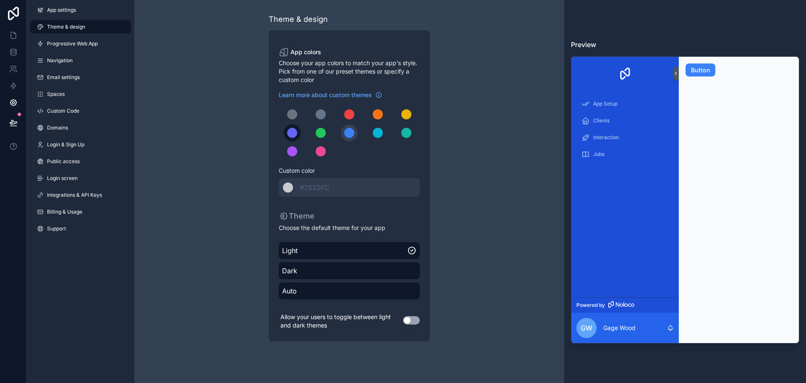
click at [293, 135] on div "scrollable content" at bounding box center [292, 133] width 10 height 10
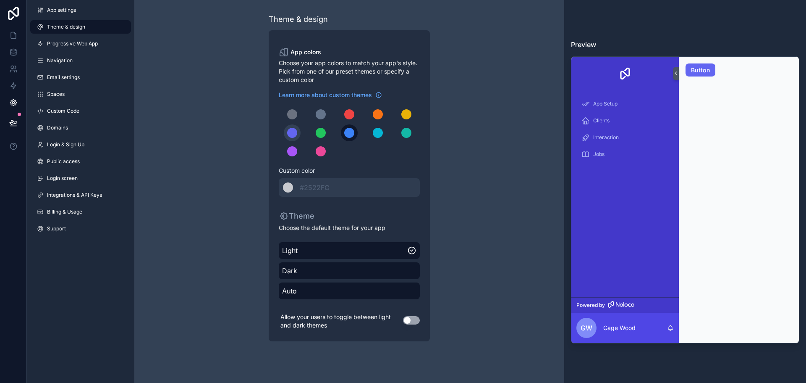
click at [351, 132] on div "scrollable content" at bounding box center [349, 133] width 10 height 10
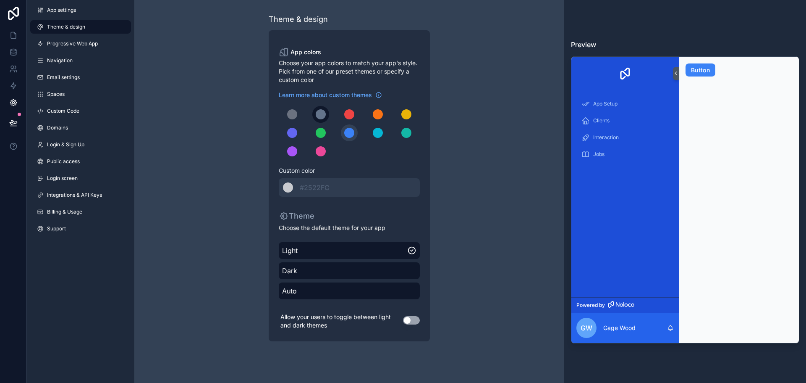
click at [320, 117] on div "scrollable content" at bounding box center [321, 114] width 10 height 10
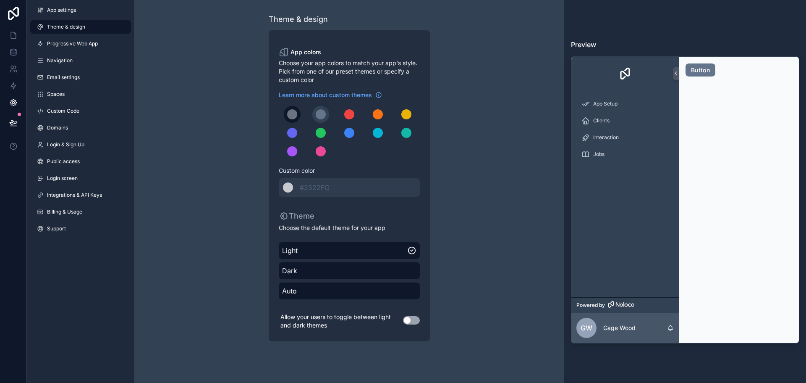
click at [295, 114] on div "scrollable content" at bounding box center [292, 114] width 10 height 10
click at [322, 113] on div "scrollable content" at bounding box center [321, 114] width 10 height 10
click at [323, 276] on div "Dark" at bounding box center [349, 270] width 141 height 17
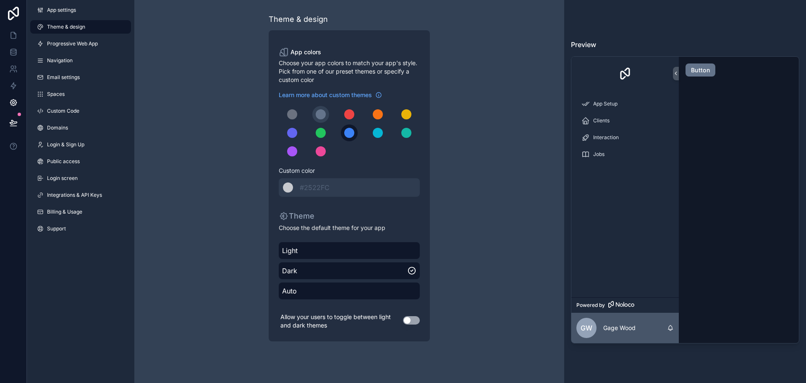
click at [348, 133] on div "scrollable content" at bounding box center [349, 133] width 10 height 10
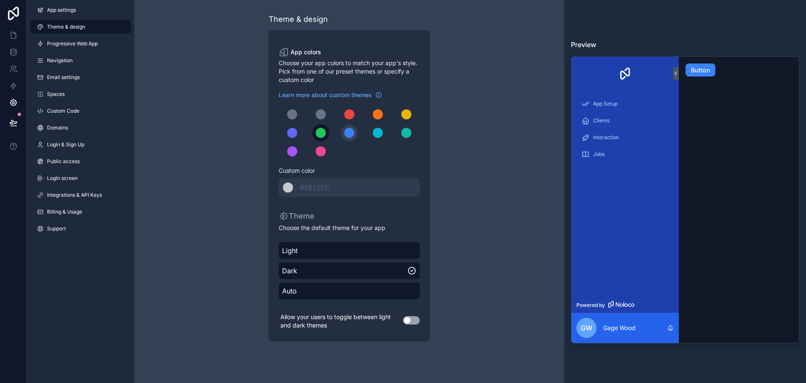
click at [325, 134] on div "scrollable content" at bounding box center [321, 133] width 10 height 10
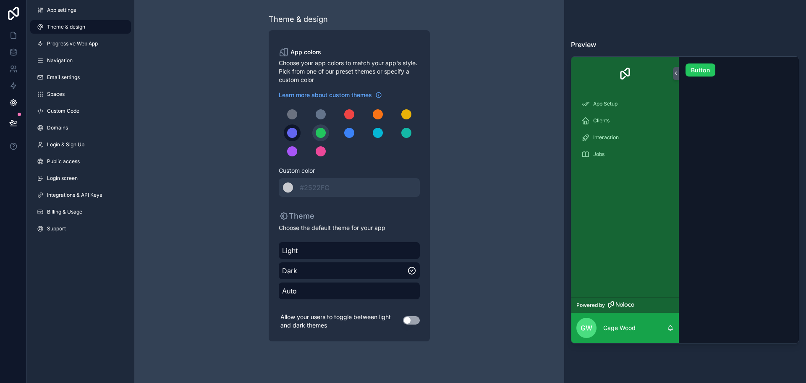
click at [291, 133] on div "scrollable content" at bounding box center [292, 133] width 10 height 10
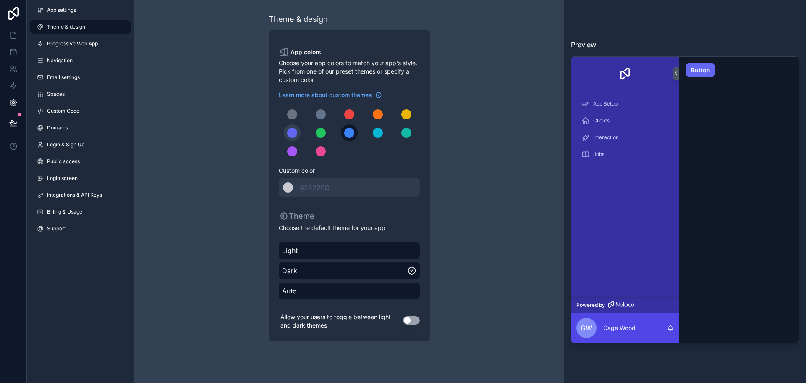
click at [351, 131] on div "scrollable content" at bounding box center [349, 133] width 10 height 10
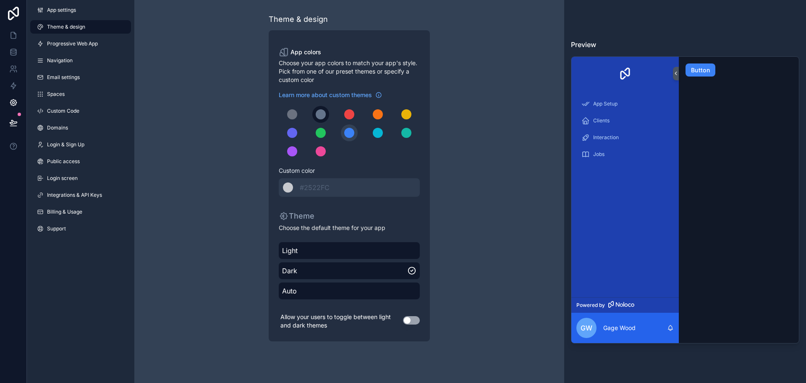
click at [322, 118] on div "scrollable content" at bounding box center [321, 114] width 10 height 10
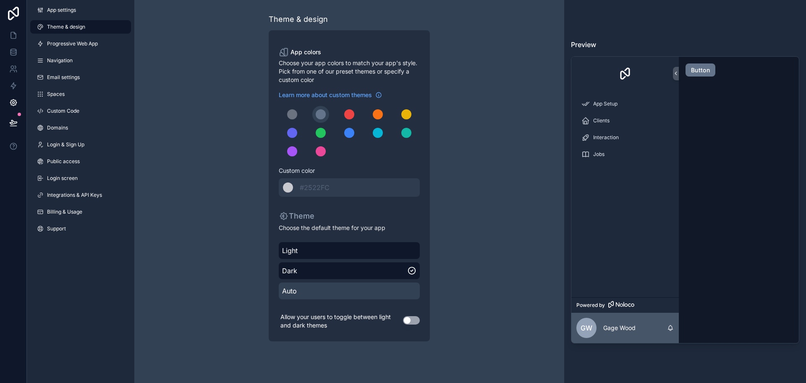
click at [315, 292] on span "Auto" at bounding box center [349, 291] width 134 height 10
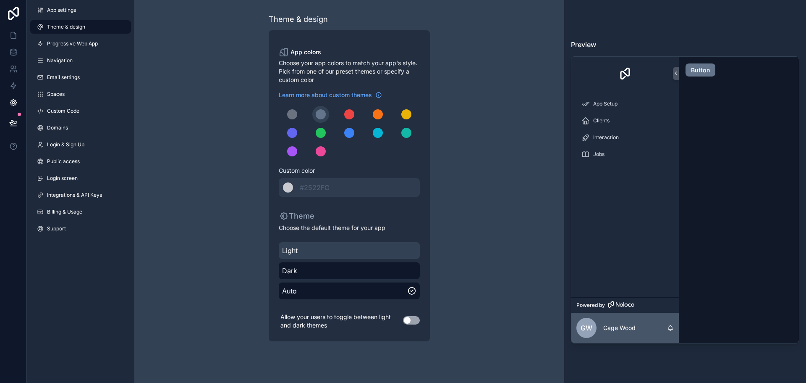
click at [326, 252] on span "Light" at bounding box center [349, 250] width 134 height 10
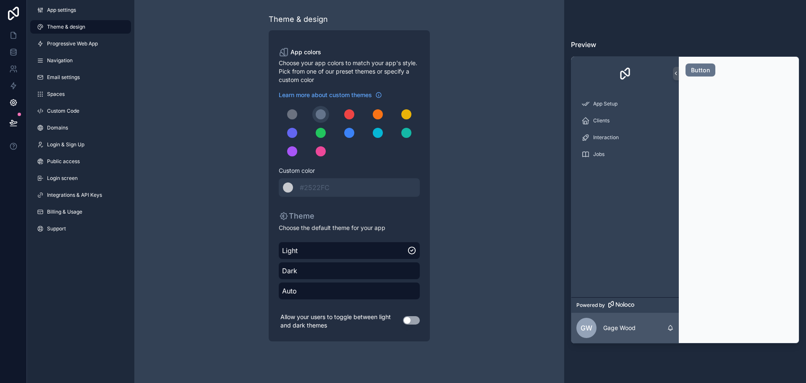
click at [413, 318] on button "Use setting" at bounding box center [411, 320] width 17 height 8
click at [234, 173] on div "Theme & design App colors Choose your app colors to match your app's style. Pic…" at bounding box center [349, 177] width 242 height 354
click at [84, 13] on link "App settings" at bounding box center [80, 9] width 101 height 13
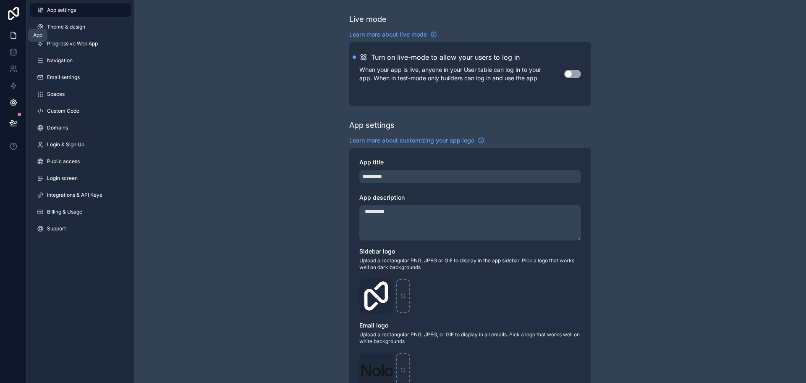
click at [16, 32] on icon at bounding box center [13, 35] width 8 height 8
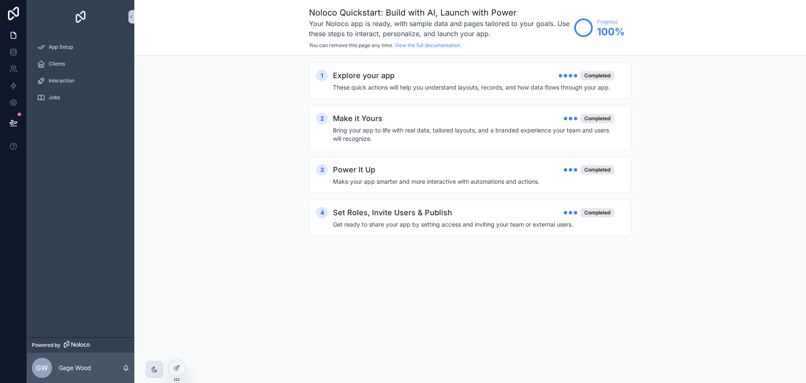
click at [158, 370] on div "scrollable content" at bounding box center [154, 369] width 17 height 17
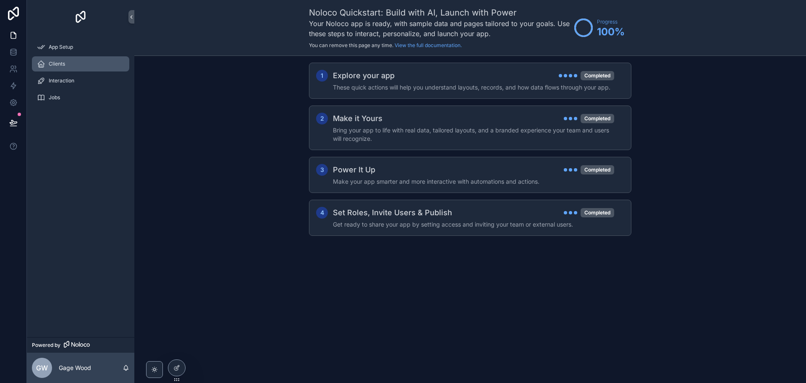
click at [66, 59] on div "Clients" at bounding box center [80, 63] width 87 height 13
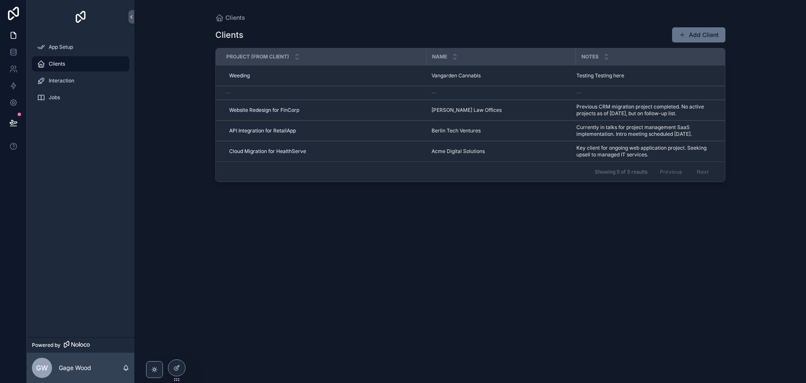
click at [455, 55] on icon "scrollable content" at bounding box center [455, 54] width 3 height 1
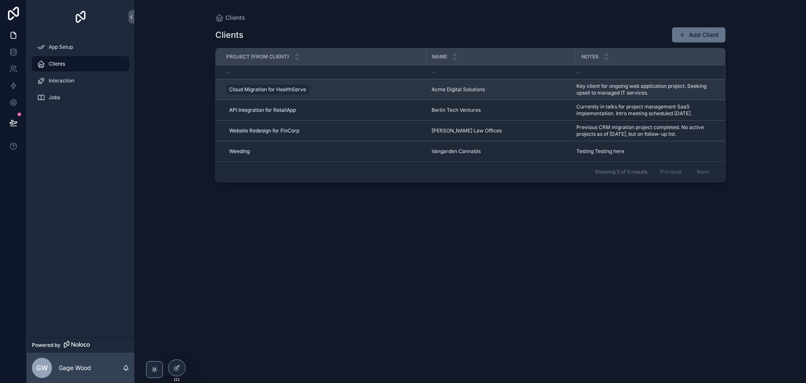
click at [357, 95] on div "Cloud Migration for HealthServe" at bounding box center [324, 89] width 196 height 13
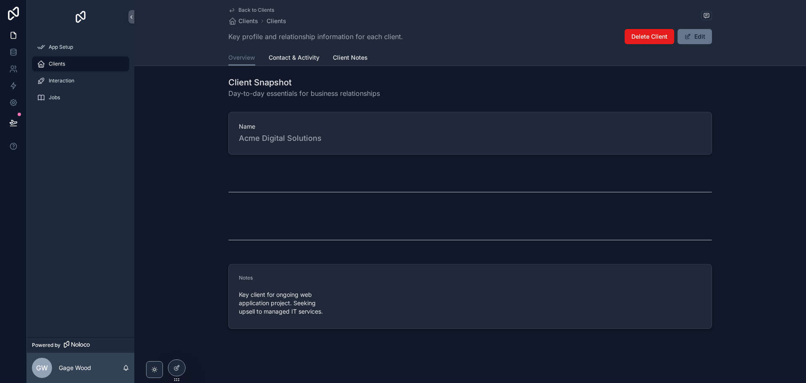
scroll to position [6, 0]
click at [281, 58] on span "Contact & Activity" at bounding box center [294, 57] width 51 height 8
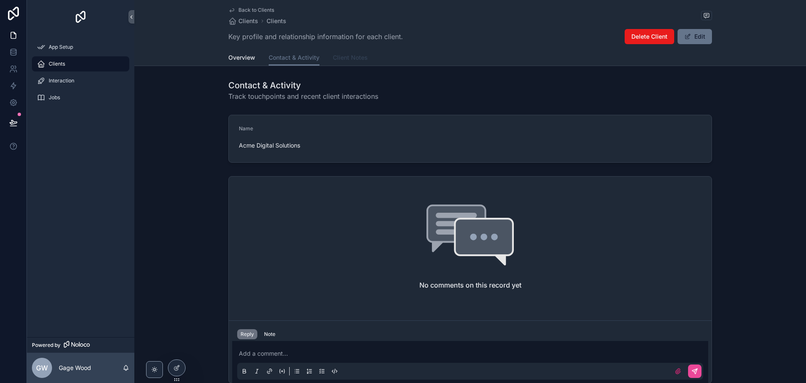
click at [340, 59] on span "Client Notes" at bounding box center [350, 57] width 35 height 8
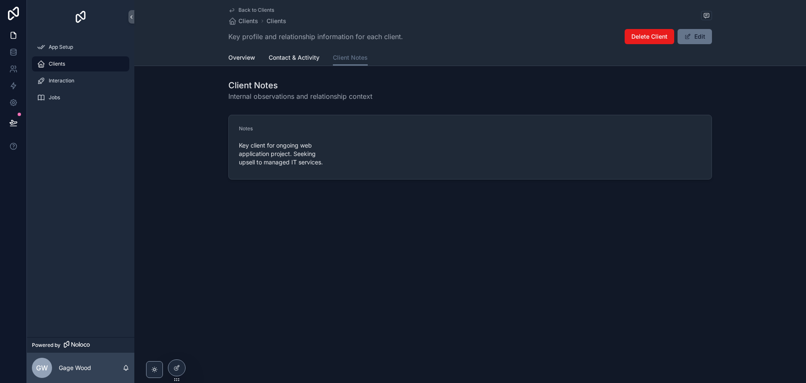
drag, startPoint x: 340, startPoint y: 59, endPoint x: 199, endPoint y: 102, distance: 147.2
click at [192, 108] on div "Client Notes Internal observations and relationship context Notes Key client fo…" at bounding box center [470, 129] width 672 height 107
click at [245, 55] on span "Overview" at bounding box center [241, 57] width 27 height 8
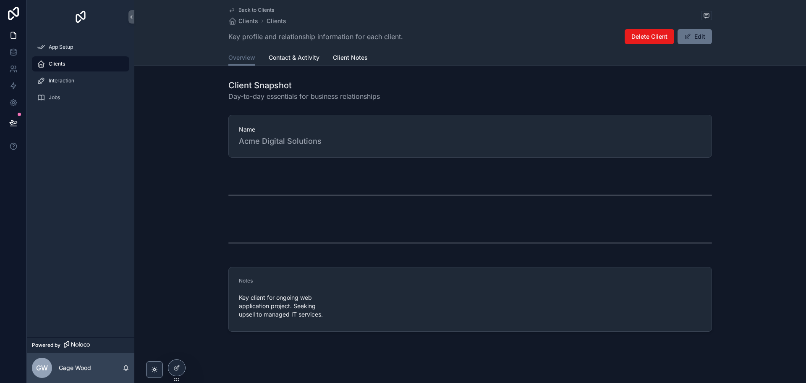
click at [270, 210] on div "Client Snapshot Day-to-day essentials for business relationships Name Acme Digi…" at bounding box center [470, 205] width 672 height 259
click at [84, 83] on div "Interaction" at bounding box center [80, 80] width 87 height 13
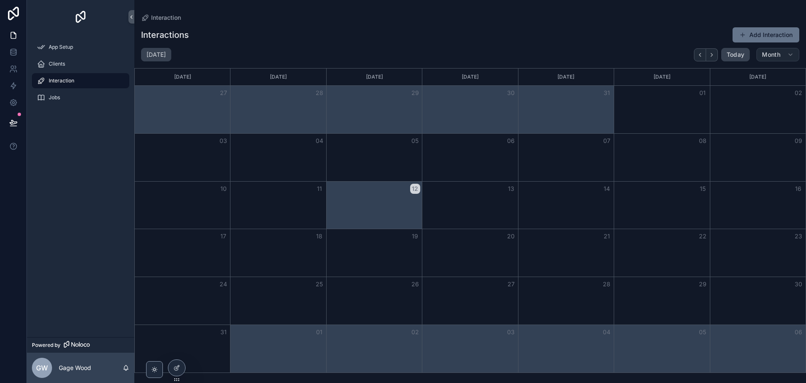
click at [786, 53] on button "Month" at bounding box center [778, 54] width 43 height 13
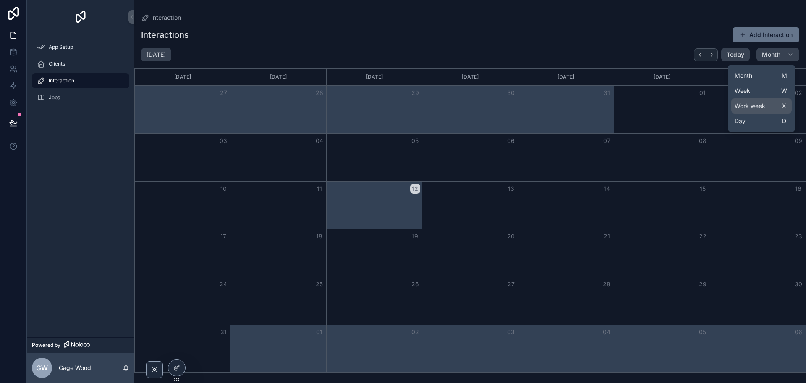
click at [758, 104] on span "Work week" at bounding box center [750, 106] width 31 height 8
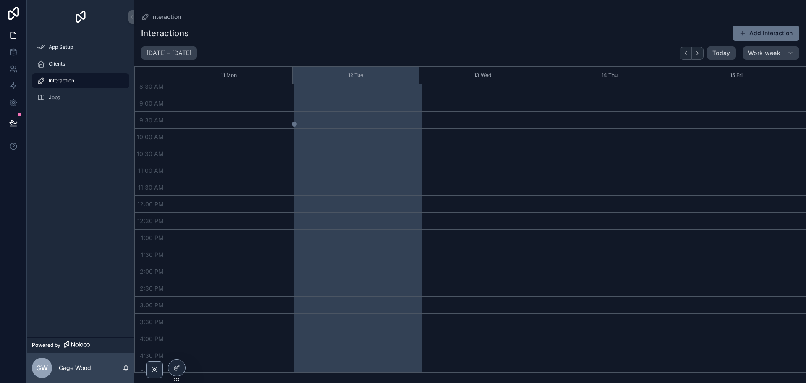
scroll to position [294, 0]
drag, startPoint x: 294, startPoint y: 121, endPoint x: 290, endPoint y: 126, distance: 6.3
click at [290, 126] on div "12:00 AM 12:30 AM 1:00 AM 1:30 AM 2:00 AM 2:30 AM 3:00 AM 3:30 AM 4:00 AM 4:30 …" at bounding box center [470, 228] width 671 height 289
click at [70, 97] on div "Jobs" at bounding box center [80, 97] width 87 height 13
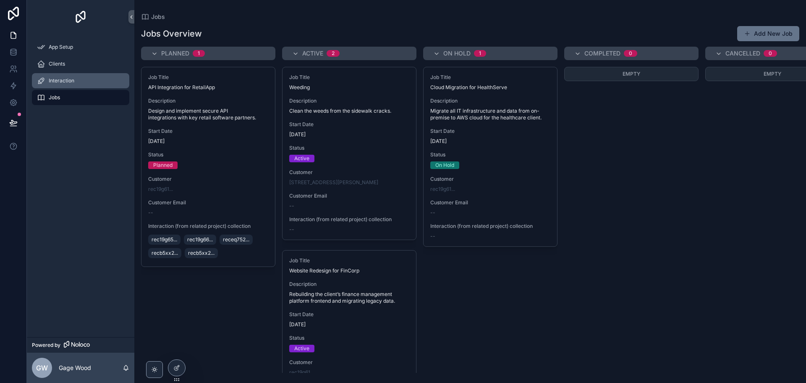
click at [67, 84] on span "Interaction" at bounding box center [62, 80] width 26 height 7
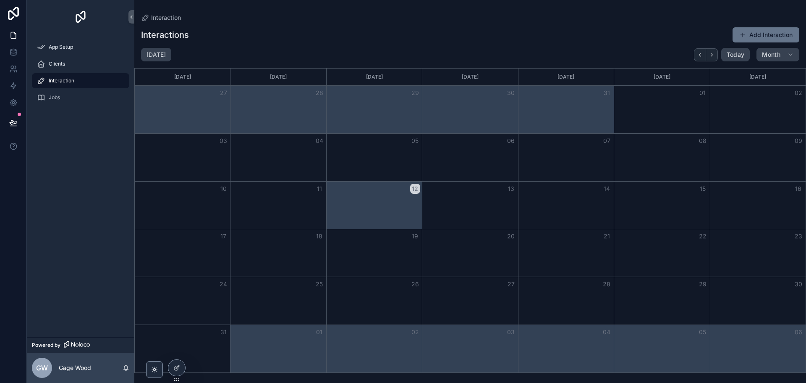
click at [293, 295] on div "Month View" at bounding box center [278, 300] width 96 height 47
click at [65, 99] on div "Jobs" at bounding box center [80, 97] width 87 height 13
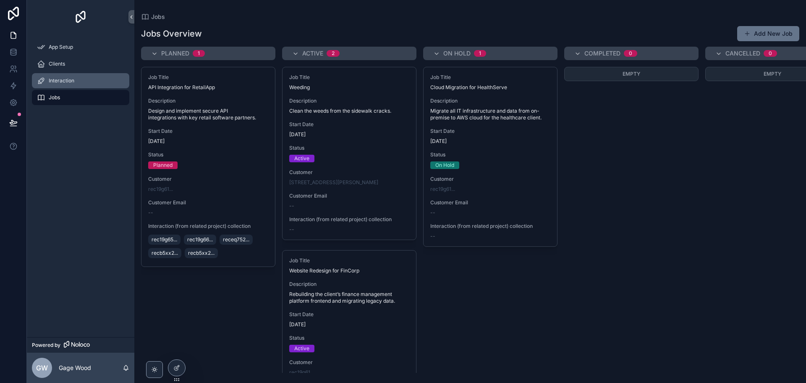
click at [72, 78] on span "Interaction" at bounding box center [62, 80] width 26 height 7
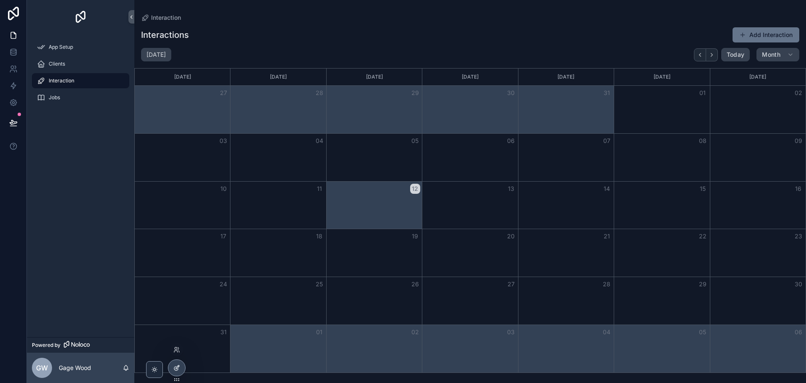
click at [178, 367] on icon at bounding box center [177, 366] width 3 height 3
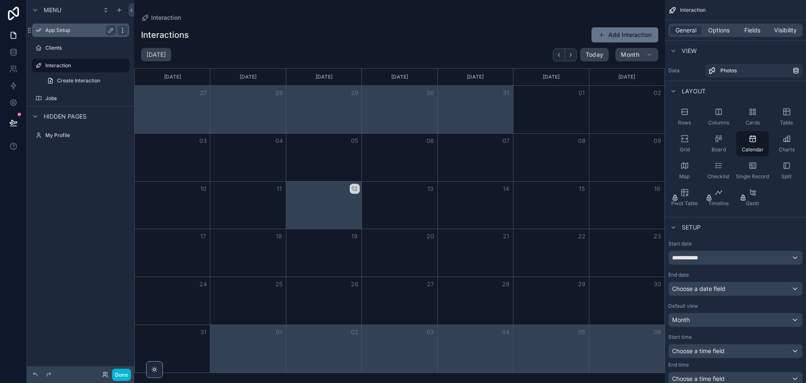
click at [123, 30] on icon "scrollable content" at bounding box center [122, 30] width 7 height 7
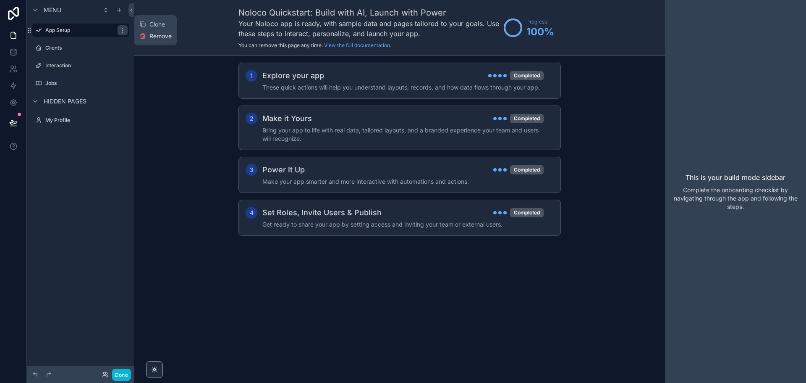
click at [154, 36] on span "Remove" at bounding box center [161, 36] width 22 height 8
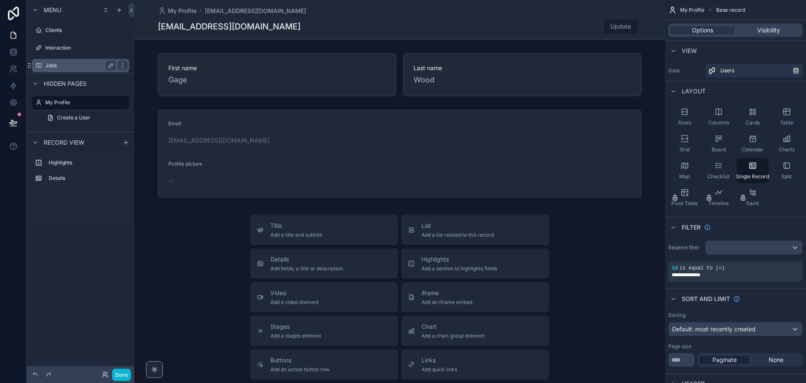
click at [67, 64] on label "Jobs" at bounding box center [78, 65] width 67 height 7
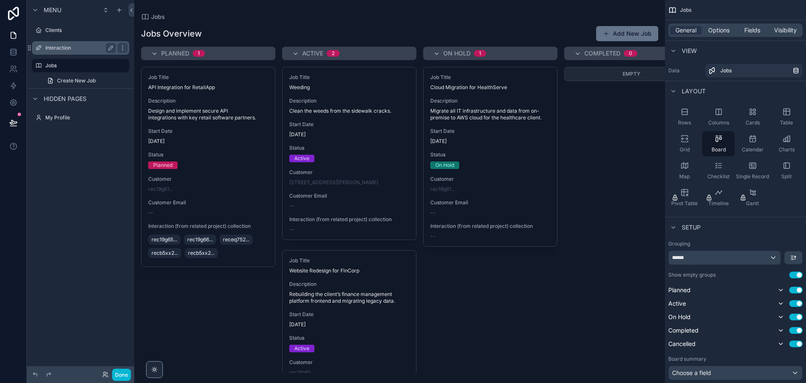
click at [70, 45] on label "Interaction" at bounding box center [78, 48] width 67 height 7
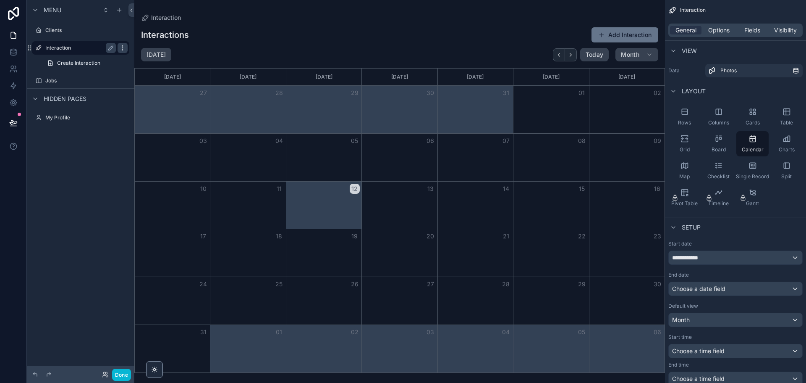
click at [122, 47] on icon "scrollable content" at bounding box center [122, 48] width 7 height 7
click at [165, 60] on span "Remove" at bounding box center [161, 59] width 22 height 8
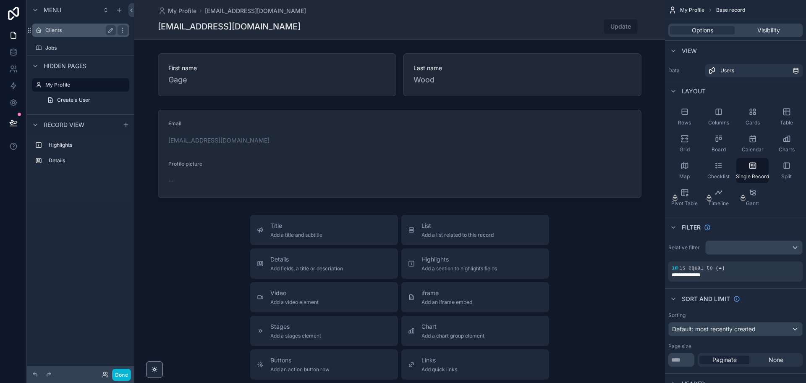
click at [62, 26] on div "Clients" at bounding box center [80, 30] width 71 height 10
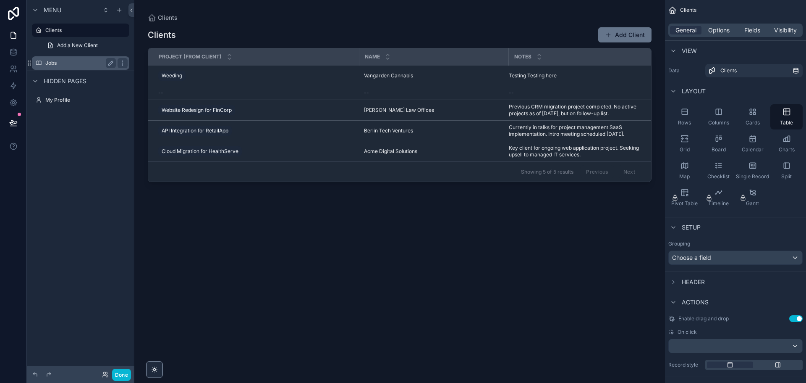
click at [62, 63] on label "Jobs" at bounding box center [78, 63] width 67 height 7
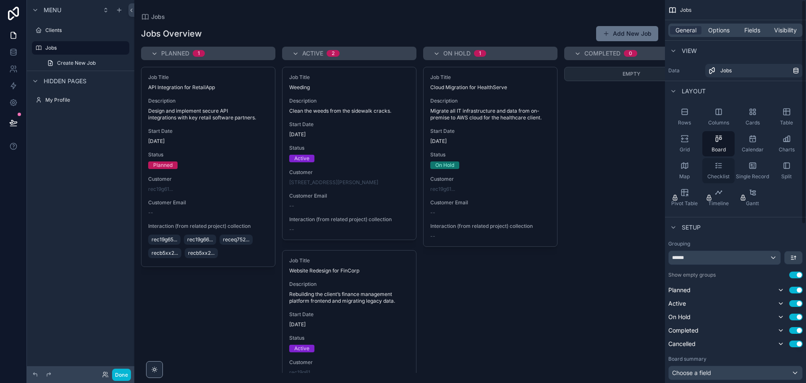
click at [716, 174] on span "Checklist" at bounding box center [719, 176] width 22 height 7
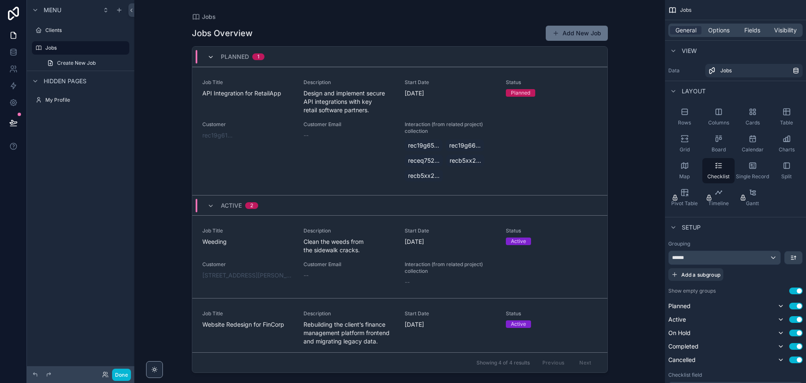
click at [212, 56] on icon "scrollable content" at bounding box center [210, 57] width 7 height 7
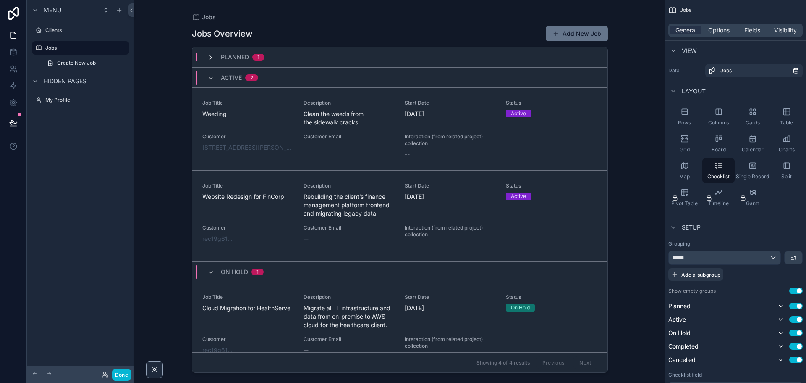
click at [210, 58] on icon "scrollable content" at bounding box center [210, 57] width 7 height 7
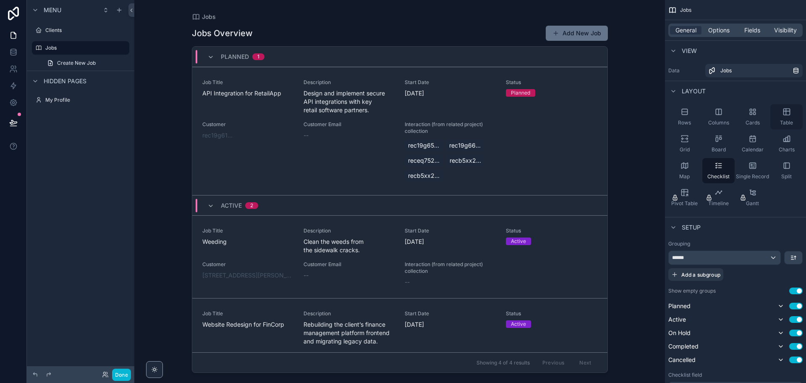
click at [787, 115] on icon "scrollable content" at bounding box center [787, 112] width 8 height 8
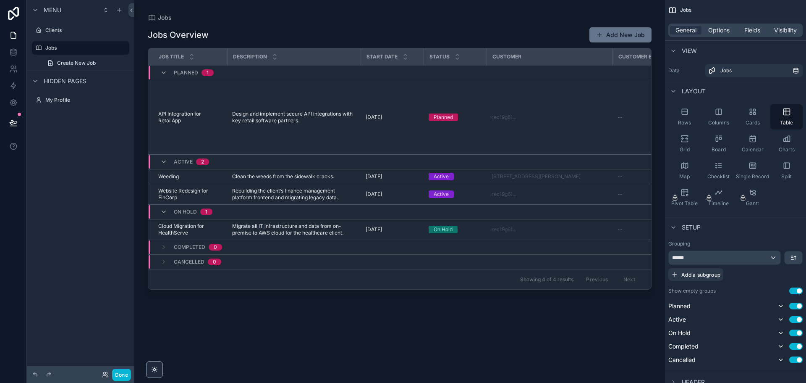
click at [796, 293] on button "Use setting" at bounding box center [796, 290] width 13 height 7
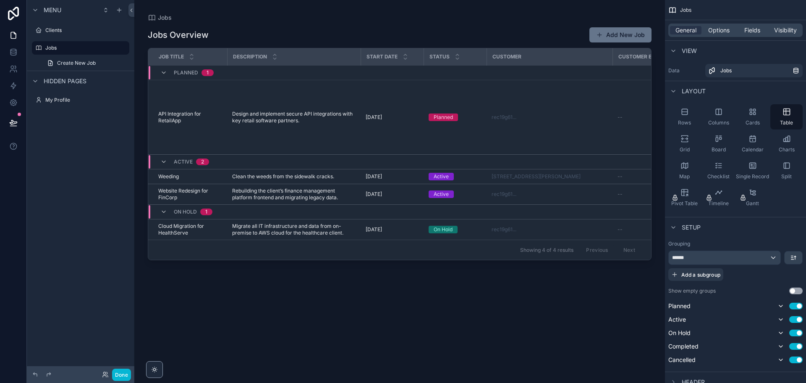
click at [796, 293] on button "Use setting" at bounding box center [796, 290] width 13 height 7
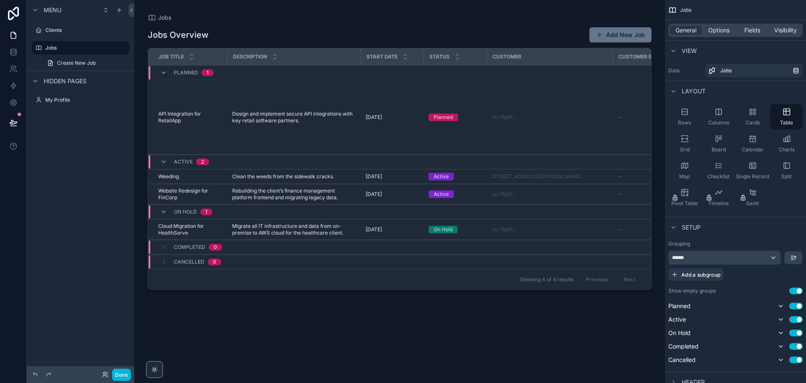
click at [796, 293] on button "Use setting" at bounding box center [796, 290] width 13 height 7
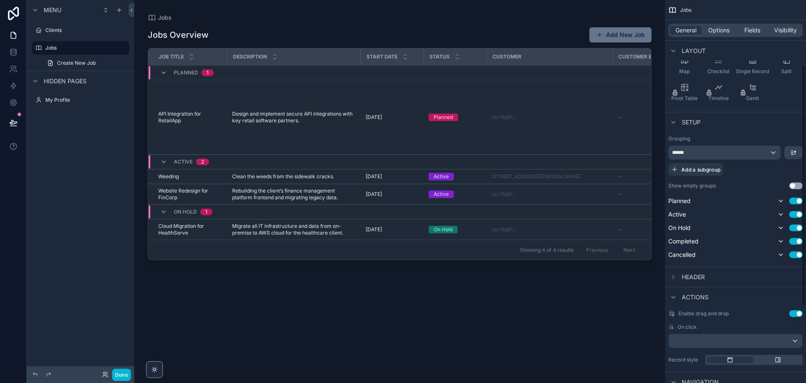
scroll to position [100, 0]
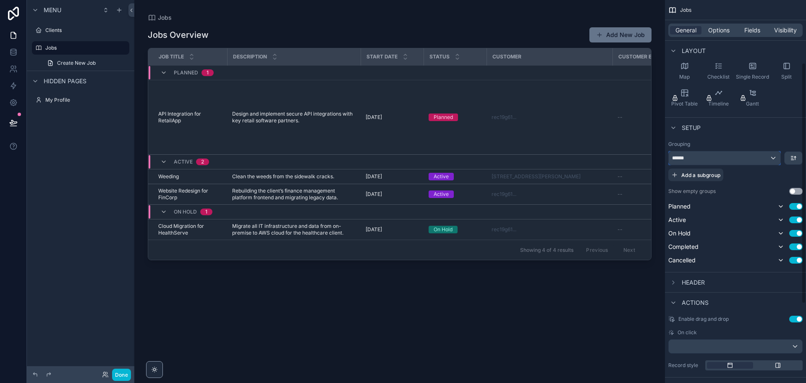
click at [773, 157] on div "******" at bounding box center [725, 157] width 112 height 13
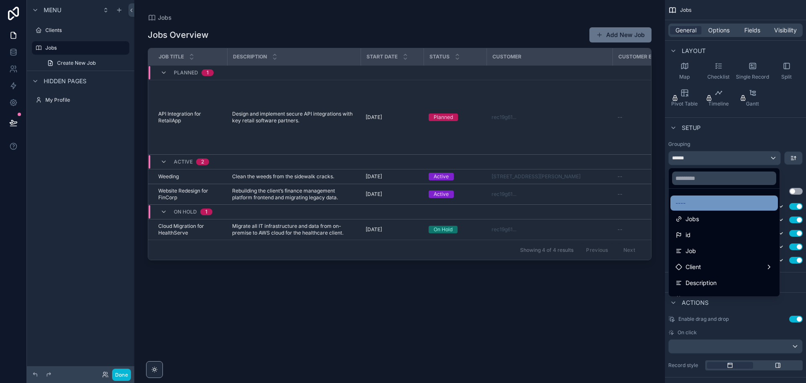
click at [698, 202] on div "----" at bounding box center [724, 203] width 97 height 10
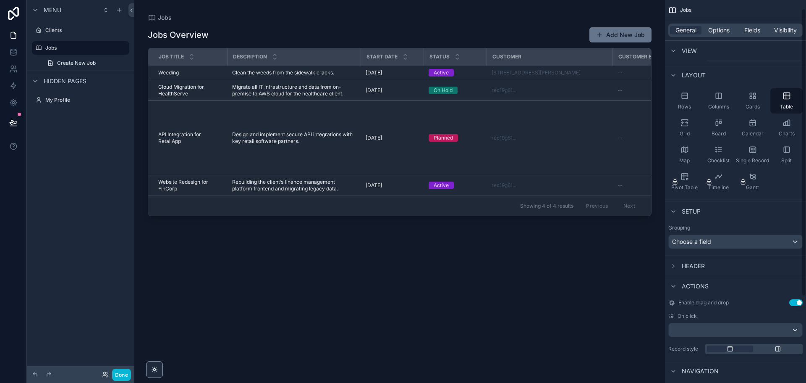
scroll to position [0, 0]
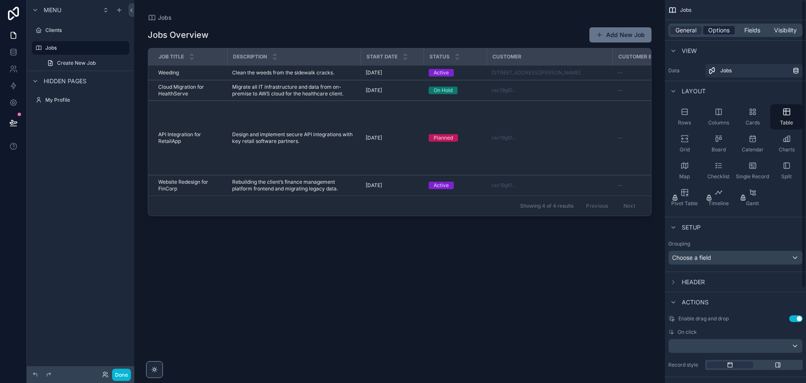
click at [720, 33] on span "Options" at bounding box center [718, 30] width 21 height 8
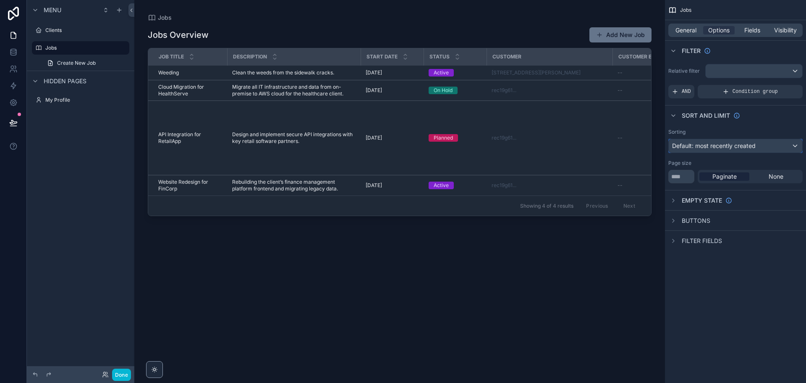
click at [759, 144] on div "Default: most recently created" at bounding box center [736, 145] width 134 height 13
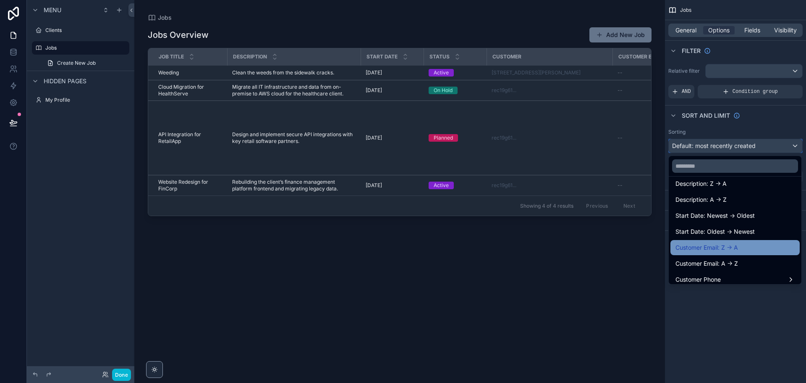
scroll to position [113, 0]
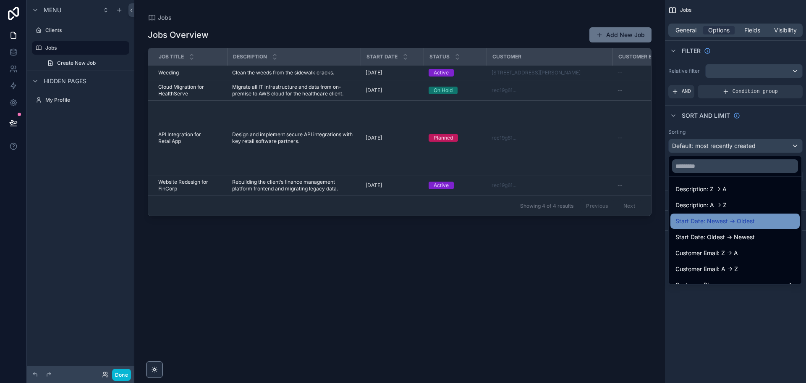
click at [732, 222] on span "Start Date: Newest -> Oldest" at bounding box center [715, 221] width 79 height 10
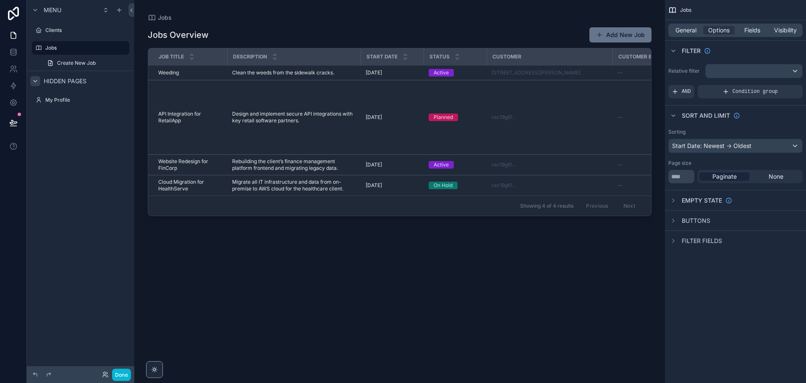
click at [33, 79] on icon "scrollable content" at bounding box center [35, 81] width 7 height 7
click at [48, 29] on label "Clients" at bounding box center [78, 30] width 67 height 7
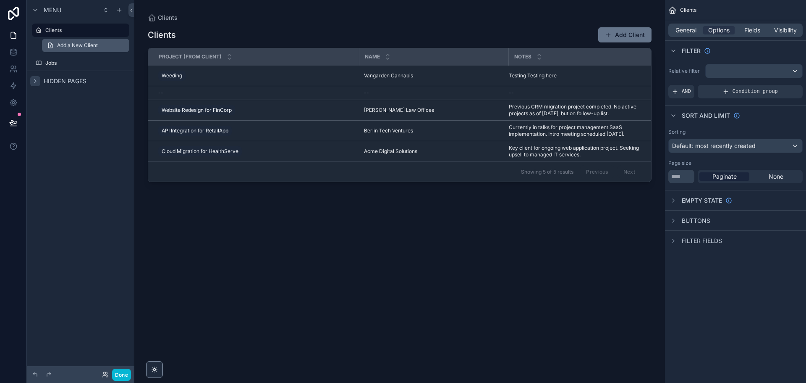
click at [55, 46] on link "Add a New Client" at bounding box center [85, 45] width 87 height 13
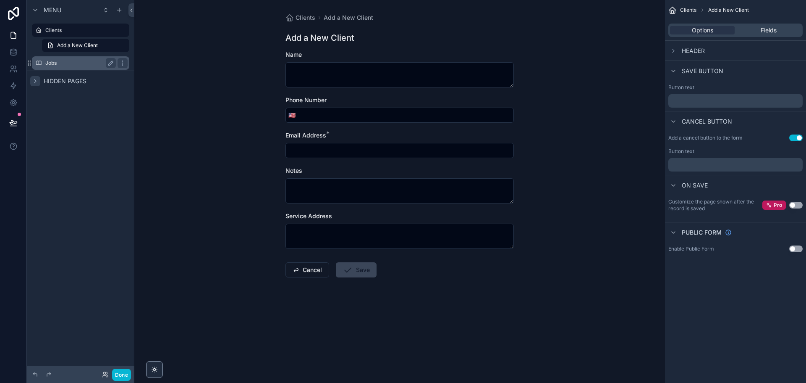
click at [56, 62] on label "Jobs" at bounding box center [78, 63] width 67 height 7
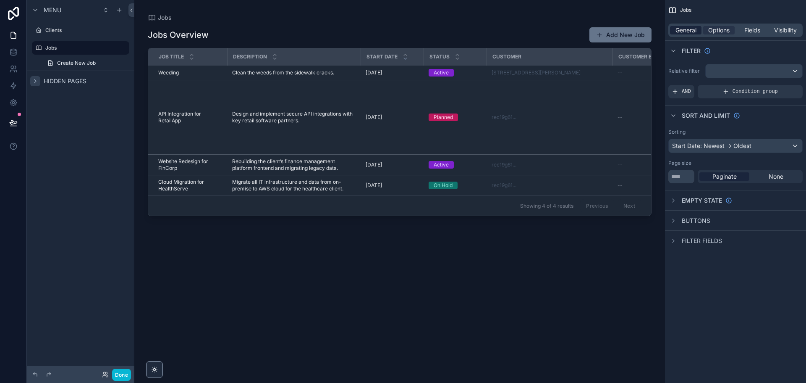
click at [695, 29] on span "General" at bounding box center [686, 30] width 21 height 8
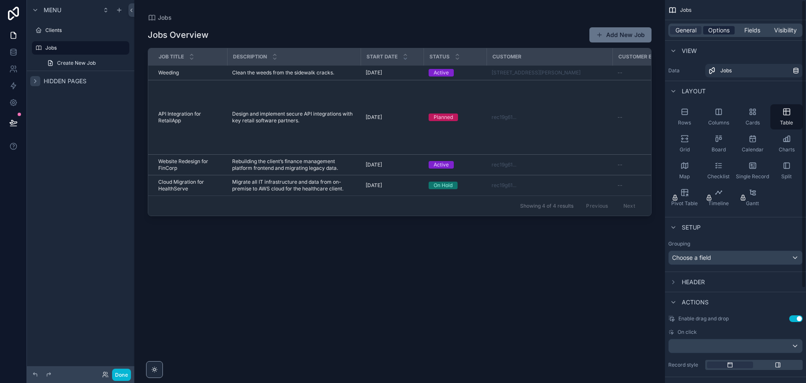
click at [722, 31] on span "Options" at bounding box center [718, 30] width 21 height 8
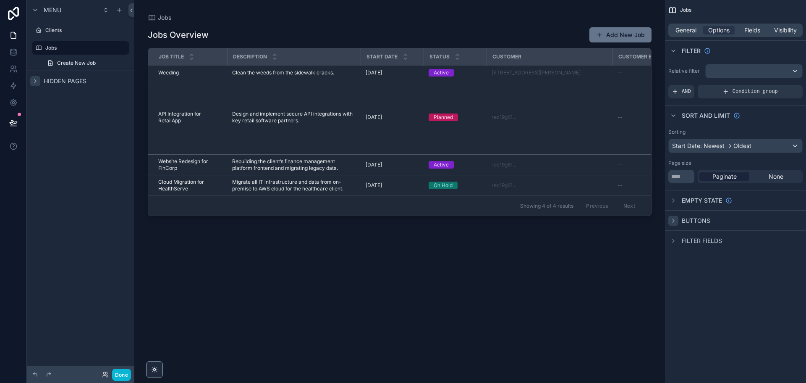
click at [675, 218] on icon "scrollable content" at bounding box center [673, 220] width 7 height 7
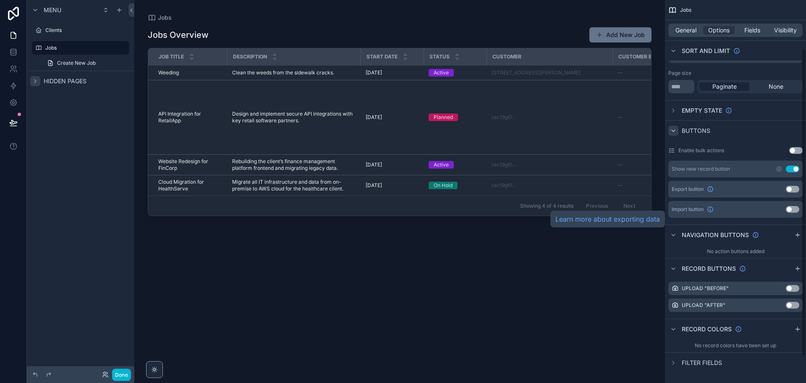
scroll to position [93, 0]
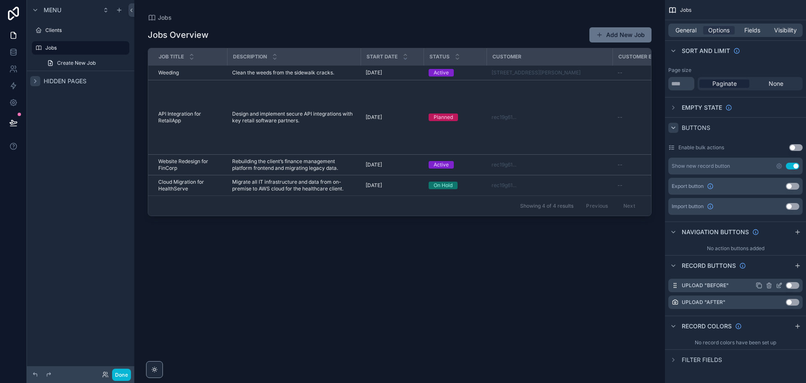
click at [792, 284] on button "Use setting" at bounding box center [792, 285] width 13 height 7
click at [792, 302] on button "Use setting" at bounding box center [792, 302] width 13 height 7
click at [779, 285] on icon "scrollable content" at bounding box center [779, 285] width 7 height 7
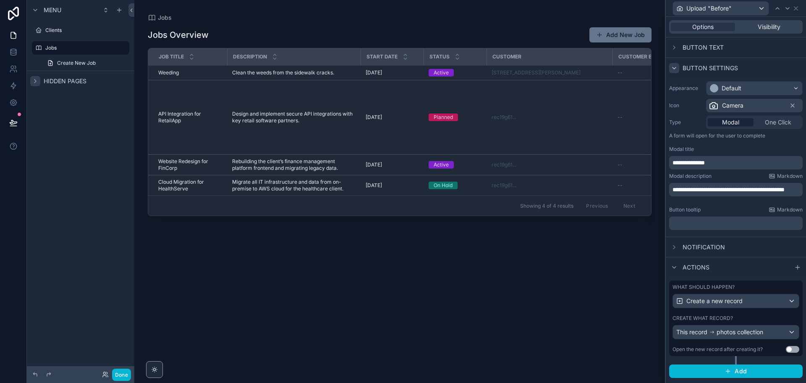
click at [674, 67] on icon at bounding box center [674, 68] width 7 height 7
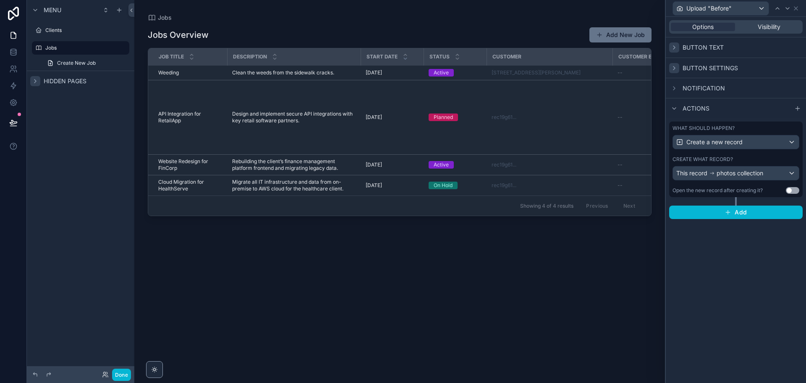
click at [672, 49] on icon at bounding box center [674, 47] width 7 height 7
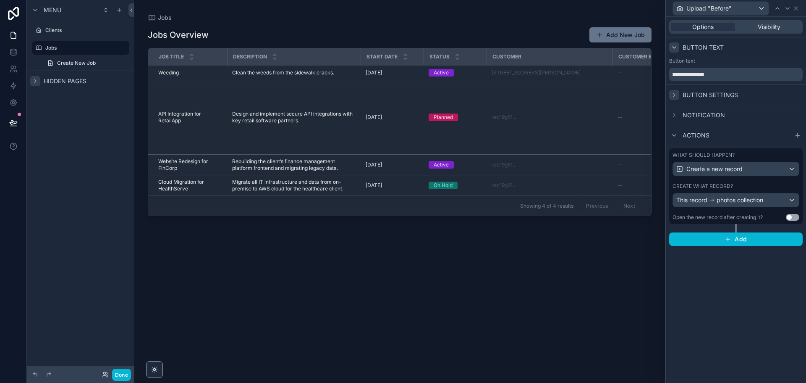
click at [672, 49] on icon at bounding box center [674, 47] width 7 height 7
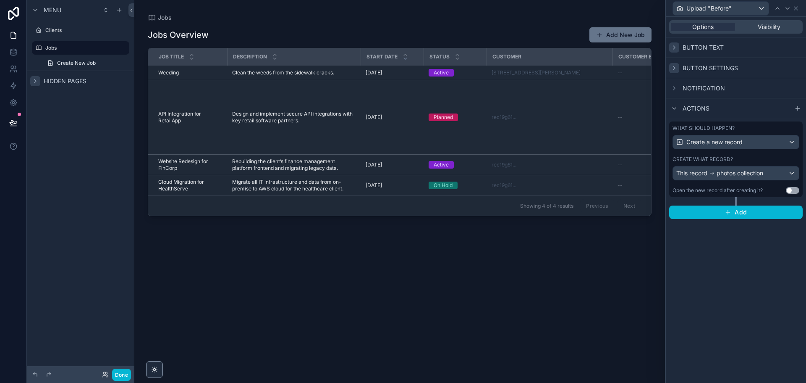
click at [761, 22] on div "Options Visibility" at bounding box center [736, 26] width 134 height 13
click at [762, 27] on span "Visibility" at bounding box center [769, 27] width 23 height 8
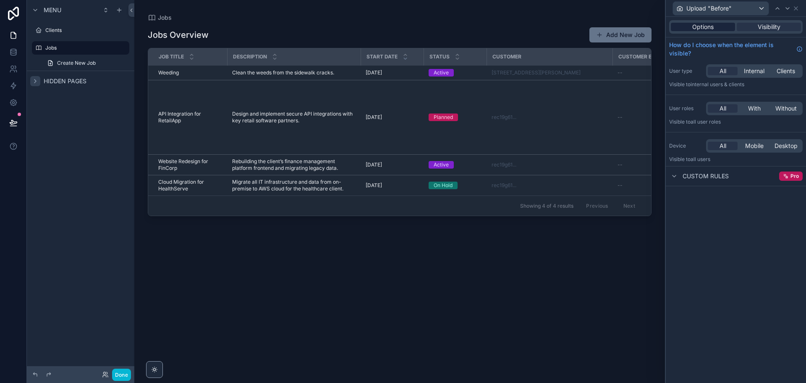
click at [704, 29] on span "Options" at bounding box center [703, 27] width 21 height 8
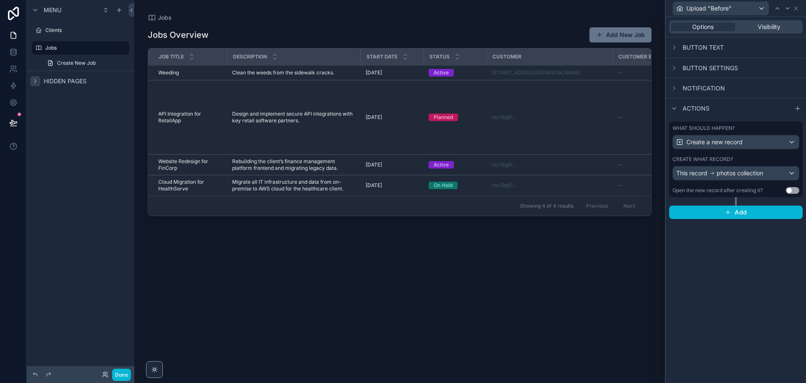
click at [717, 261] on div "Options Visibility Button text Button settings Notification Actions What should…" at bounding box center [736, 200] width 140 height 366
click at [796, 8] on icon at bounding box center [796, 8] width 7 height 7
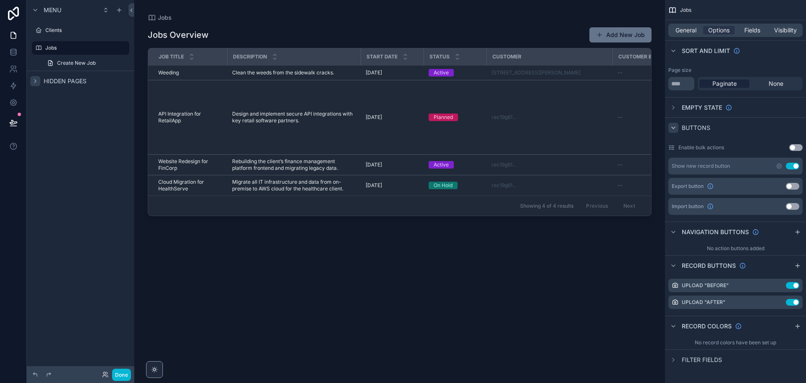
click at [791, 165] on button "Use setting" at bounding box center [792, 166] width 13 height 7
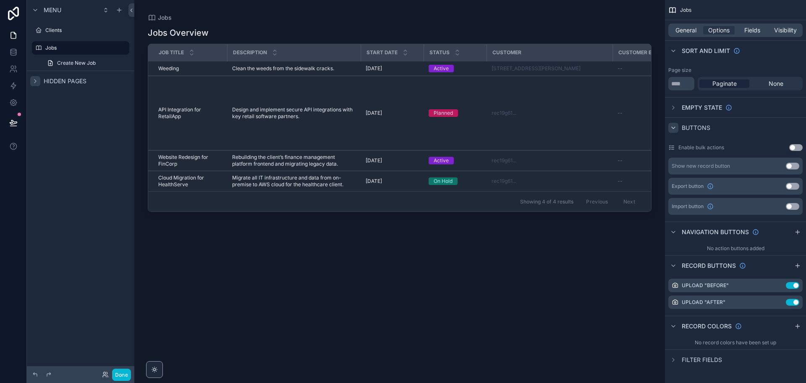
click at [791, 165] on button "Use setting" at bounding box center [792, 166] width 13 height 7
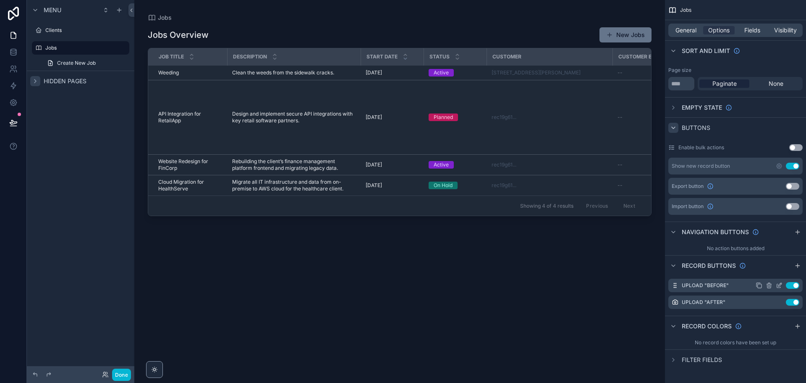
click at [794, 284] on button "Use setting" at bounding box center [792, 285] width 13 height 7
click at [794, 302] on button "Use setting" at bounding box center [792, 302] width 13 height 7
click at [799, 266] on icon "scrollable content" at bounding box center [798, 265] width 7 height 7
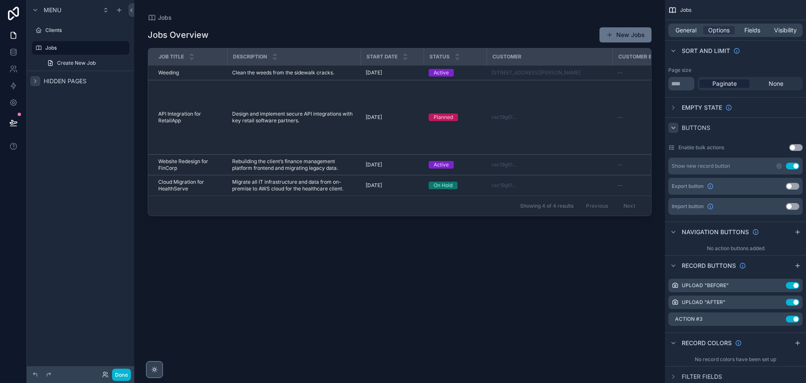
click at [156, 370] on icon "scrollable content" at bounding box center [154, 369] width 7 height 7
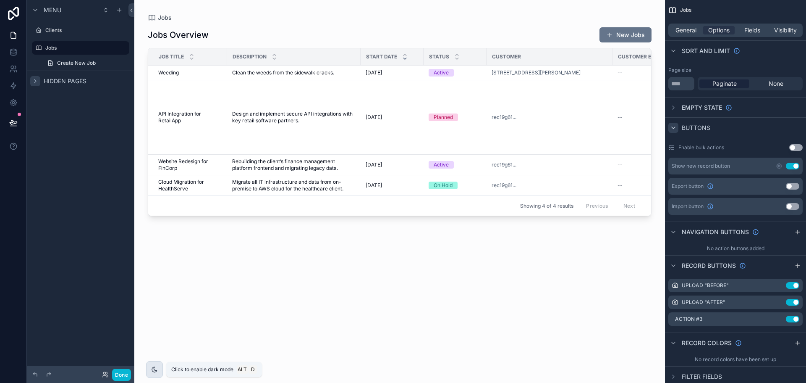
click at [156, 370] on icon "scrollable content" at bounding box center [154, 369] width 7 height 7
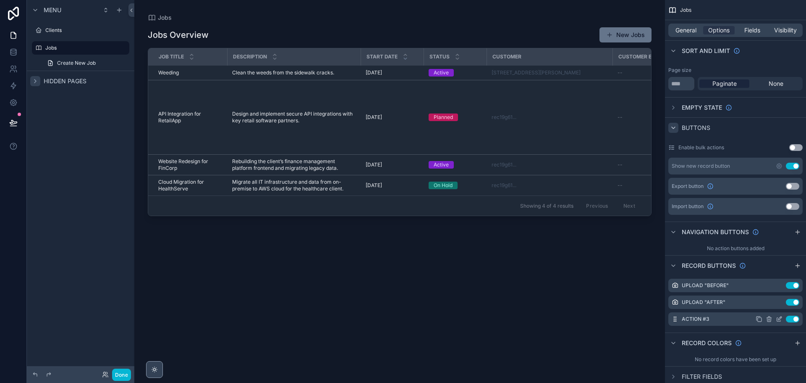
click at [793, 317] on button "Use setting" at bounding box center [792, 318] width 13 height 7
drag, startPoint x: 795, startPoint y: 303, endPoint x: 794, endPoint y: 291, distance: 11.4
click at [795, 302] on button "Use setting" at bounding box center [792, 302] width 13 height 7
click at [792, 284] on button "Use setting" at bounding box center [792, 285] width 13 height 7
click at [770, 317] on icon "scrollable content" at bounding box center [769, 318] width 7 height 7
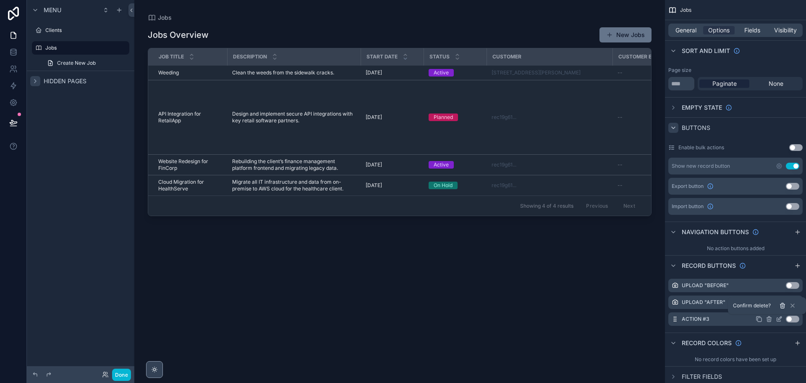
click at [784, 305] on icon at bounding box center [783, 306] width 4 height 4
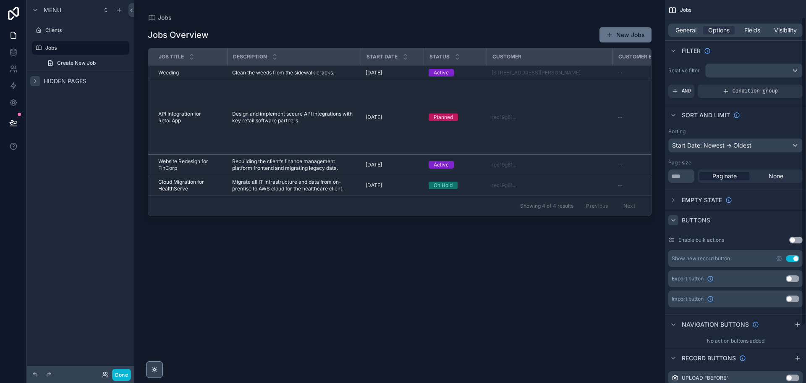
scroll to position [0, 0]
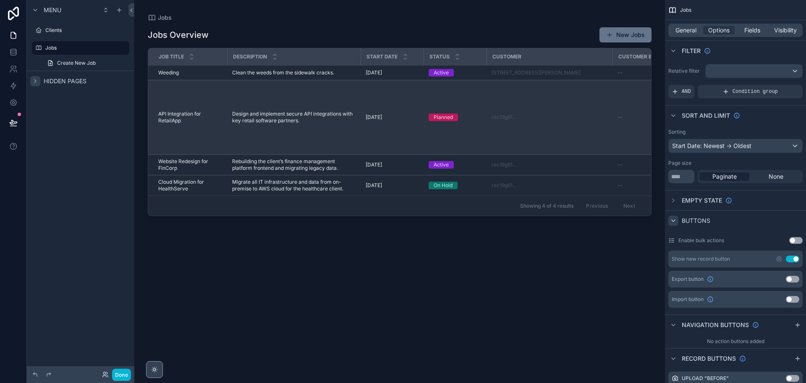
click at [203, 94] on td "API Integration for RetailApp API Integration for RetailApp" at bounding box center [187, 117] width 79 height 74
click at [212, 97] on td "API Integration for RetailApp API Integration for RetailApp" at bounding box center [187, 117] width 79 height 74
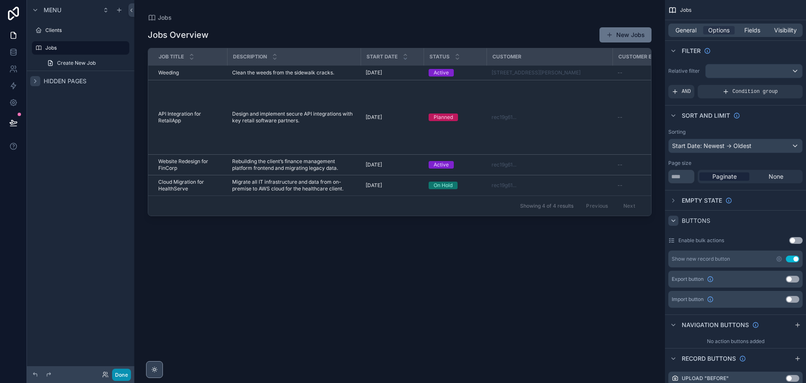
click at [122, 374] on button "Done" at bounding box center [121, 374] width 19 height 12
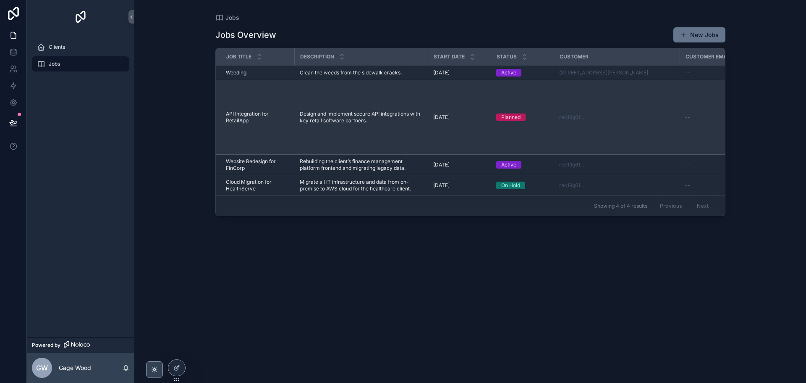
click at [259, 106] on td "API Integration for RetailApp API Integration for RetailApp" at bounding box center [255, 117] width 79 height 74
click at [300, 115] on span "Design and implement secure API integrations with key retail software partners." at bounding box center [361, 116] width 123 height 13
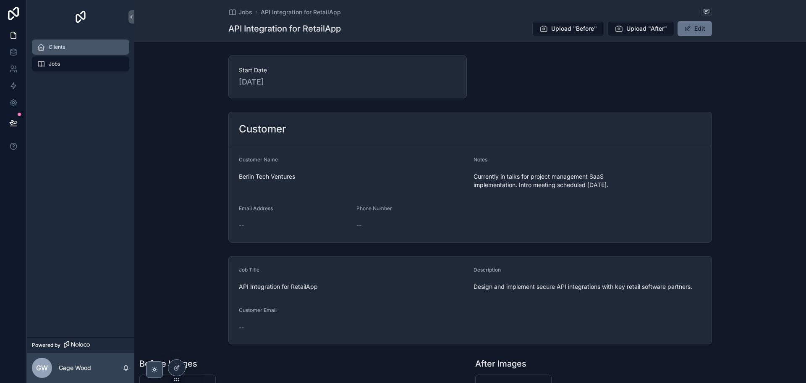
click at [73, 45] on div "Clients" at bounding box center [80, 46] width 87 height 13
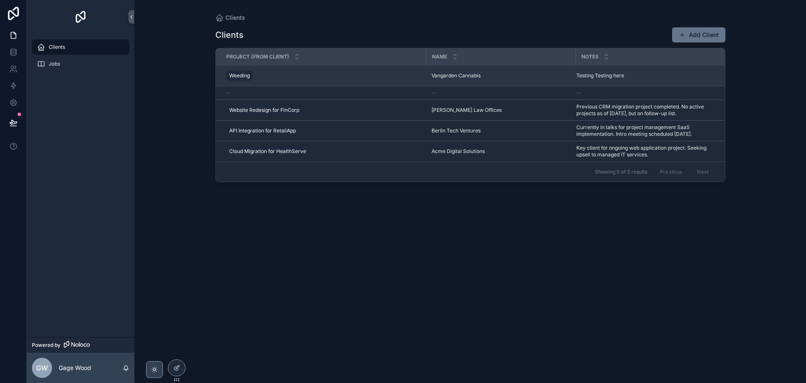
click at [282, 79] on div "Weeding" at bounding box center [324, 75] width 196 height 13
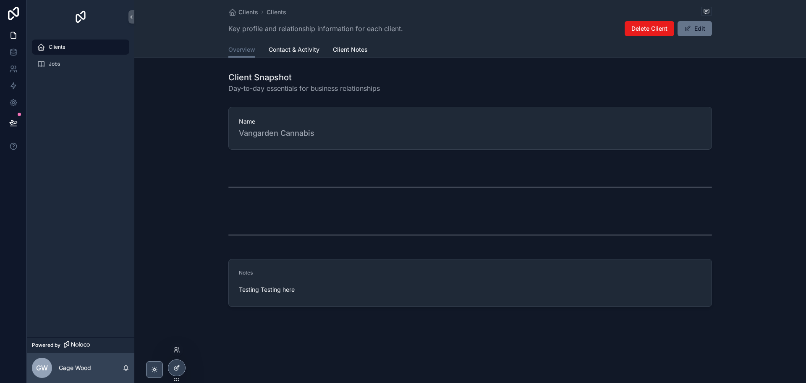
click at [176, 367] on icon at bounding box center [176, 367] width 7 height 7
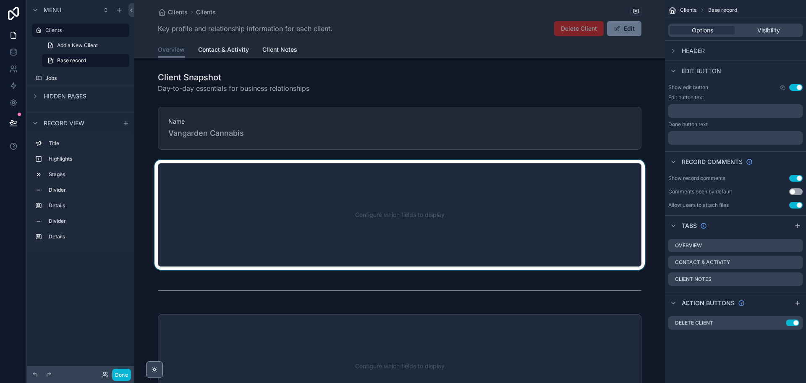
click at [274, 206] on div "scrollable content" at bounding box center [399, 215] width 531 height 110
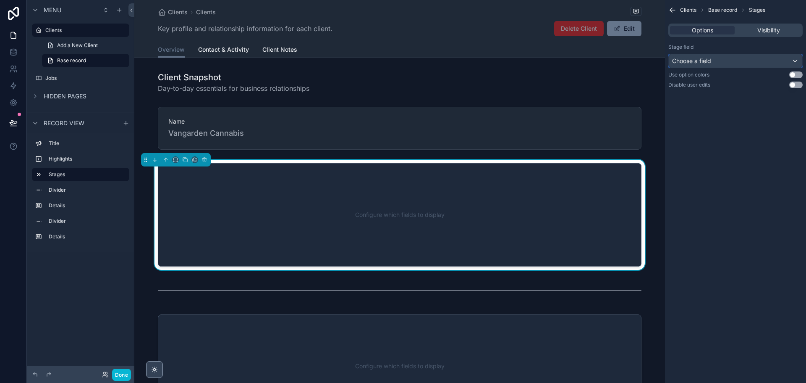
click at [747, 59] on div "Choose a field" at bounding box center [736, 60] width 134 height 13
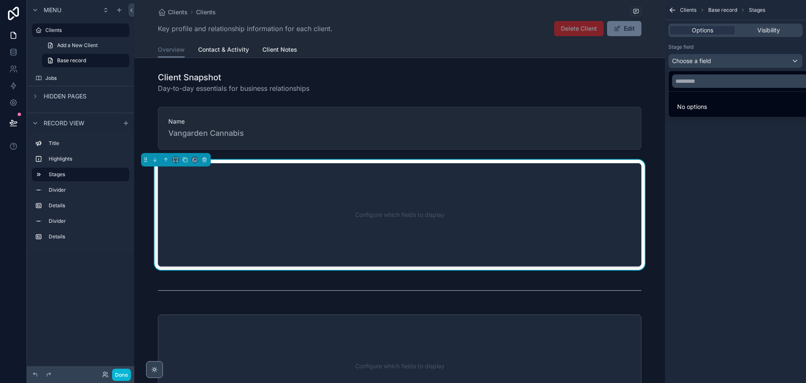
click at [747, 59] on div "scrollable content" at bounding box center [403, 191] width 806 height 383
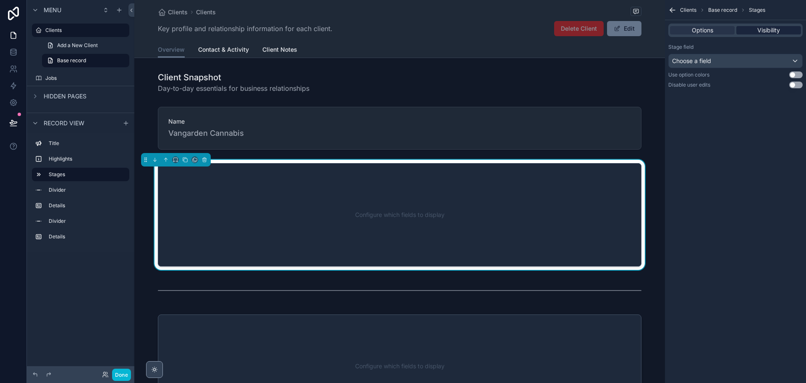
click at [757, 28] on div "Visibility" at bounding box center [769, 30] width 65 height 8
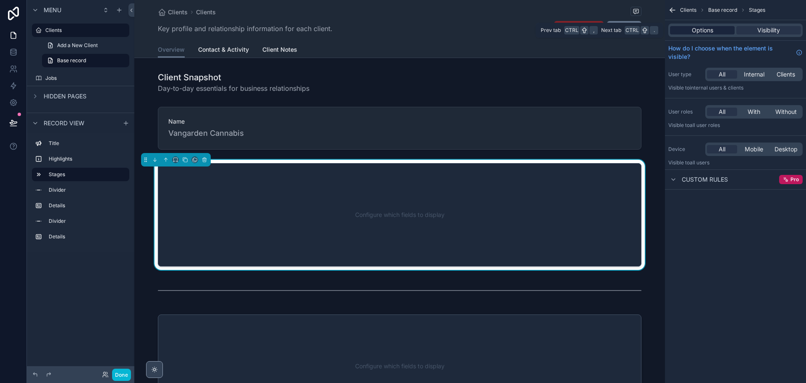
click at [707, 27] on span "Options" at bounding box center [702, 30] width 21 height 8
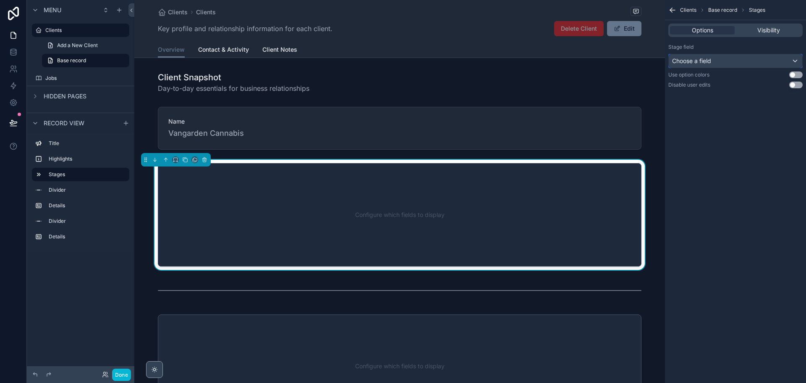
click at [719, 65] on div "Choose a field" at bounding box center [736, 60] width 134 height 13
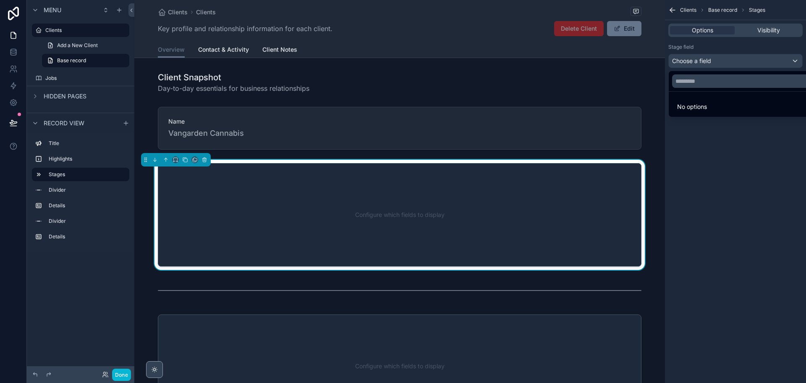
click at [702, 106] on span "No options" at bounding box center [692, 106] width 30 height 7
click at [719, 62] on div "scrollable content" at bounding box center [403, 191] width 806 height 383
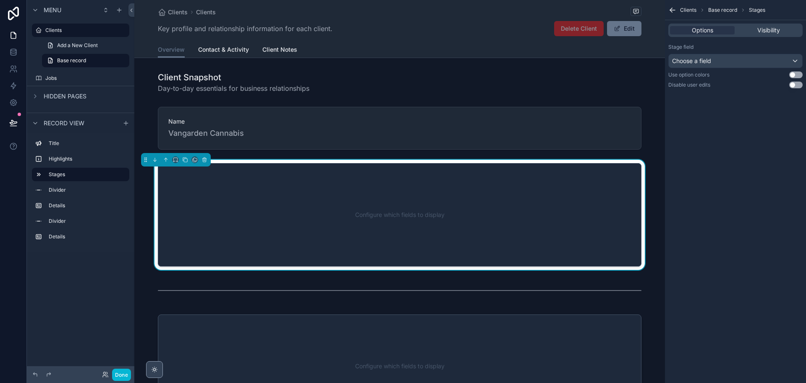
click at [344, 212] on div "Configure which fields to display" at bounding box center [400, 215] width 456 height 76
click at [203, 158] on icon "scrollable content" at bounding box center [204, 158] width 4 height 0
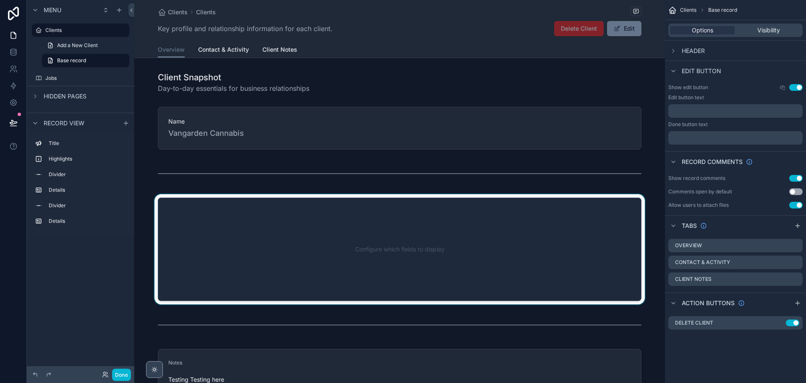
click at [306, 213] on div "scrollable content" at bounding box center [399, 249] width 531 height 110
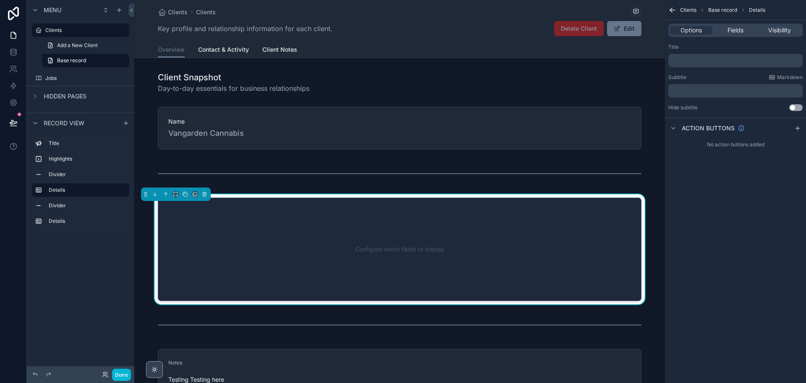
click at [708, 57] on div "﻿" at bounding box center [736, 60] width 134 height 13
click at [728, 32] on span "Fields" at bounding box center [736, 30] width 16 height 8
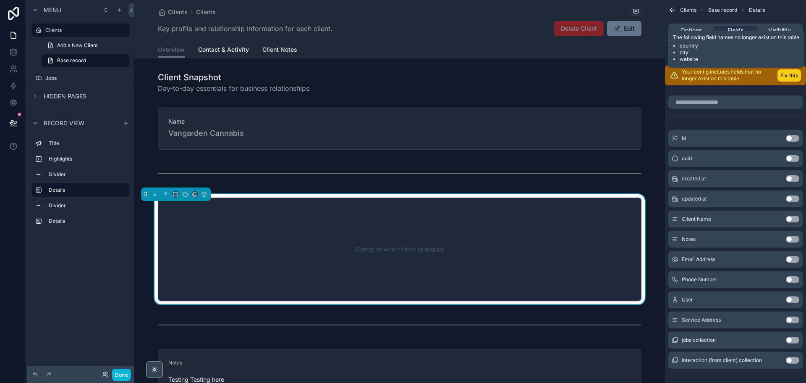
click at [789, 73] on button "Fix this" at bounding box center [790, 75] width 24 height 12
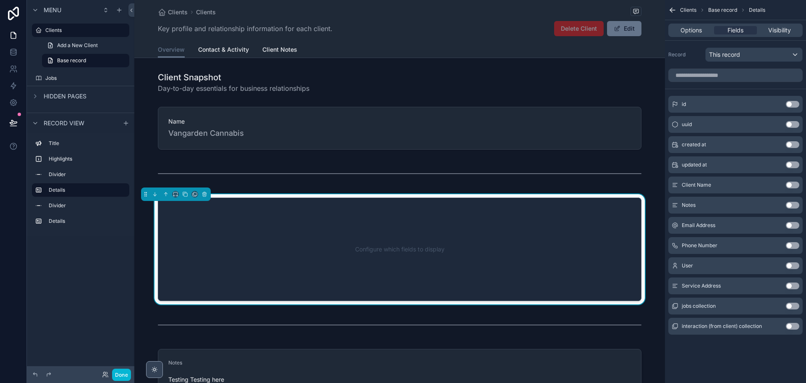
click at [792, 306] on button "Use setting" at bounding box center [792, 305] width 13 height 7
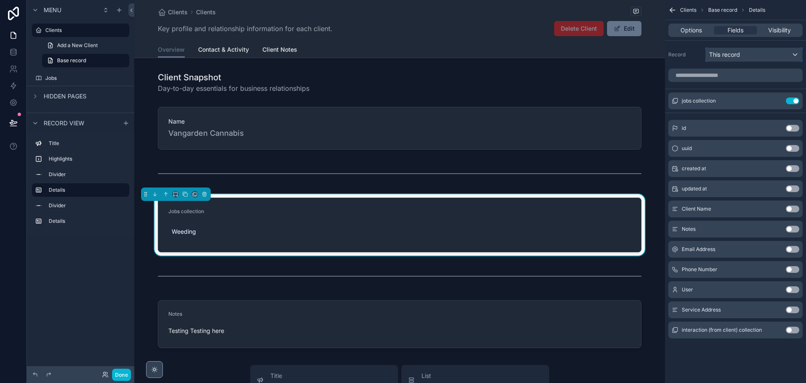
click at [763, 52] on div "This record" at bounding box center [754, 54] width 97 height 13
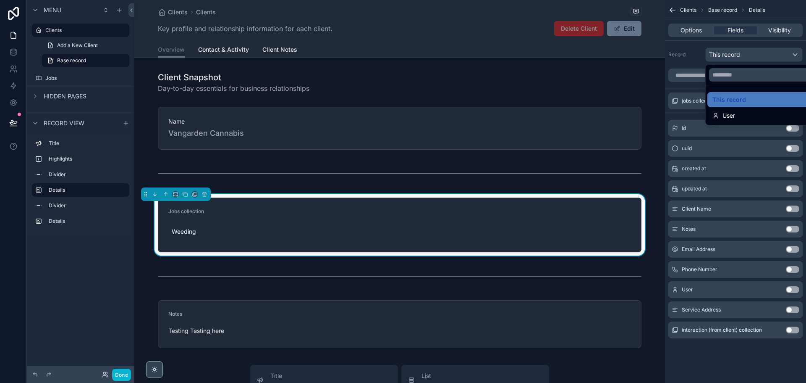
click at [763, 52] on div "scrollable content" at bounding box center [403, 191] width 806 height 383
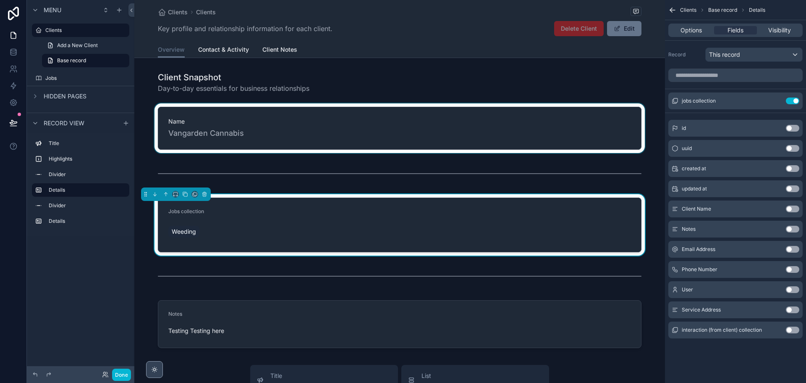
click at [288, 135] on div "scrollable content" at bounding box center [399, 128] width 531 height 50
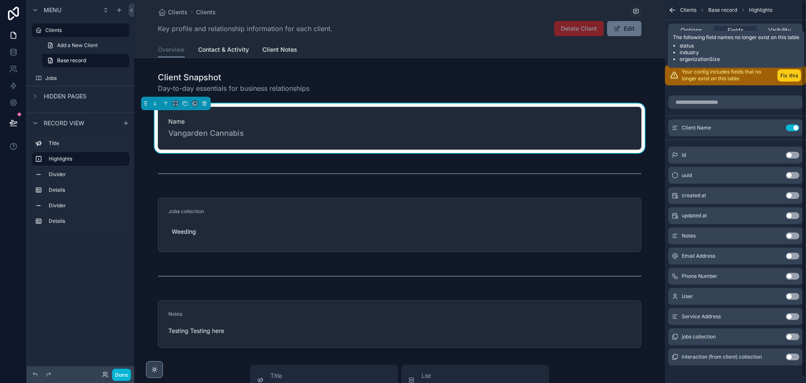
click at [784, 74] on button "Fix this" at bounding box center [790, 75] width 24 height 12
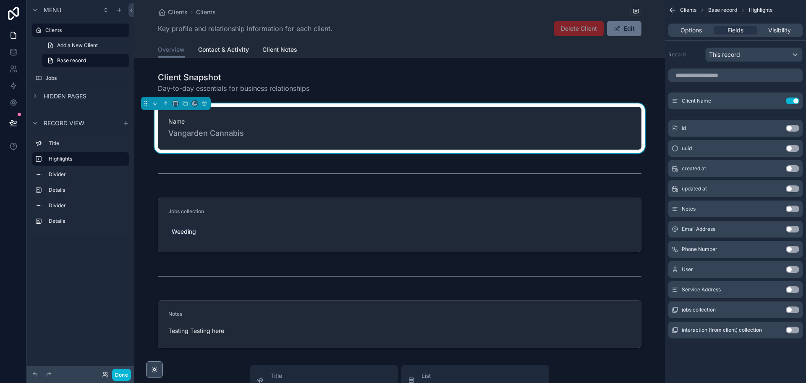
click at [792, 289] on button "Use setting" at bounding box center [792, 289] width 13 height 7
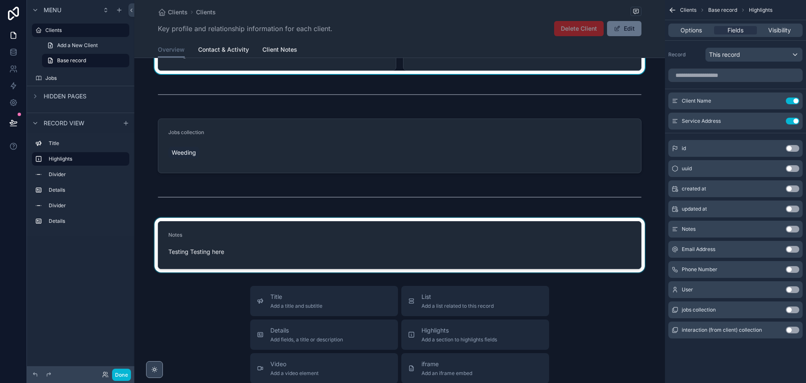
scroll to position [84, 0]
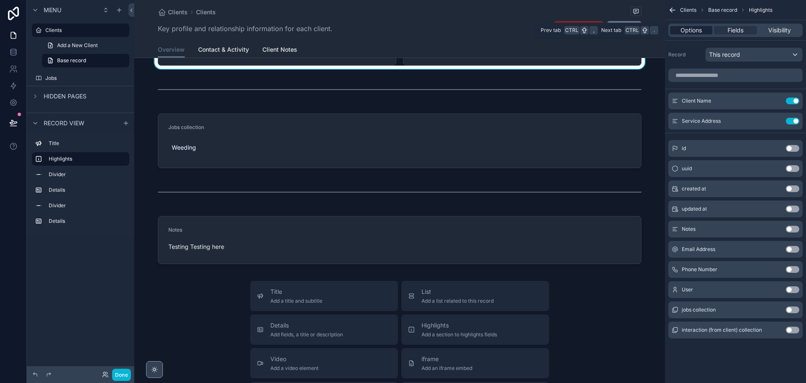
click at [690, 27] on span "Options" at bounding box center [691, 30] width 21 height 8
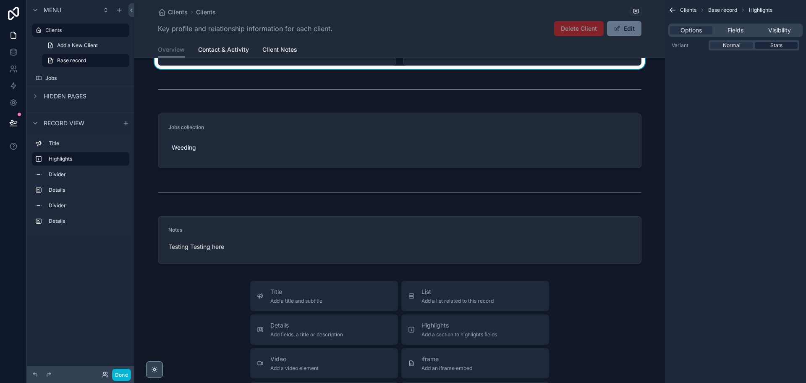
click at [774, 44] on span "Stats" at bounding box center [777, 45] width 12 height 7
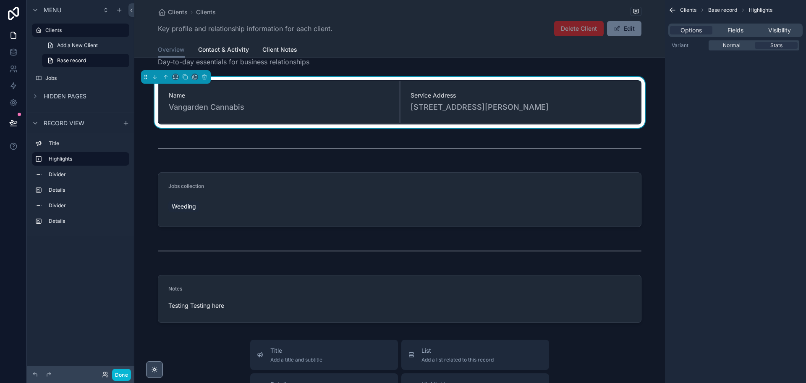
scroll to position [0, 0]
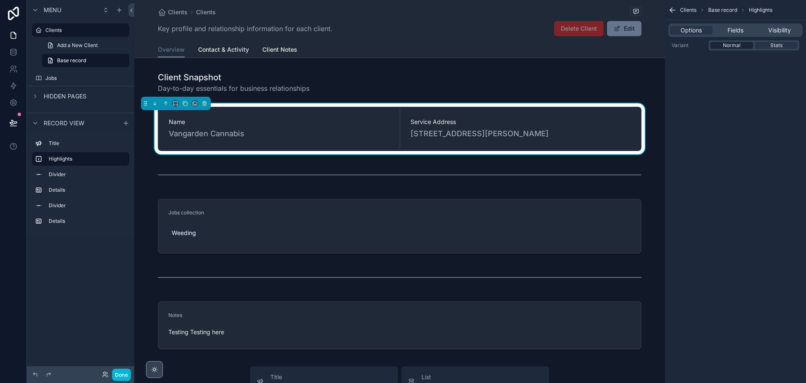
click at [722, 44] on div "Normal" at bounding box center [732, 45] width 43 height 7
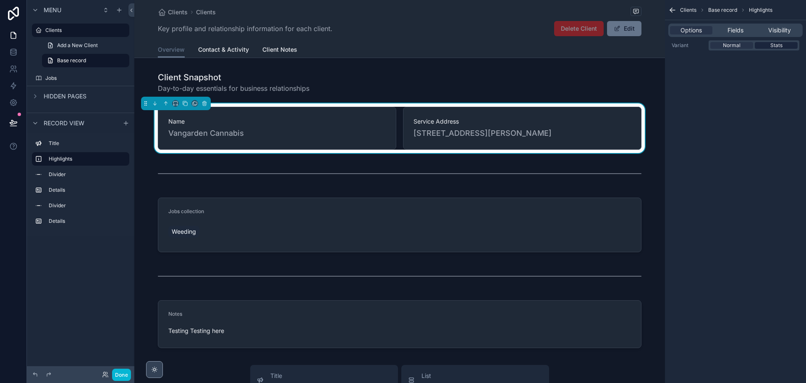
click at [776, 46] on span "Stats" at bounding box center [777, 45] width 12 height 7
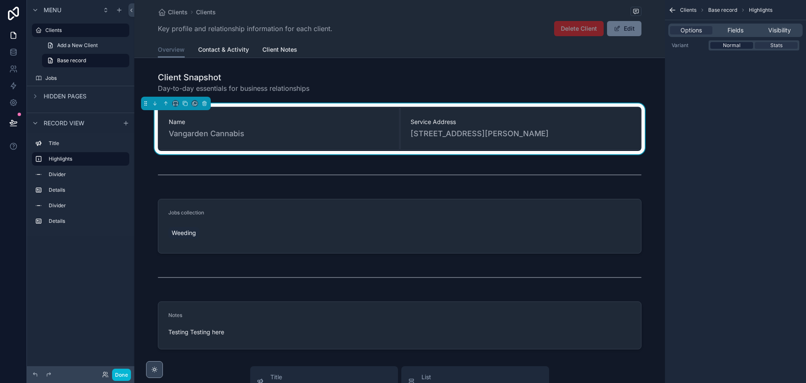
click at [742, 45] on div "Normal" at bounding box center [732, 45] width 43 height 7
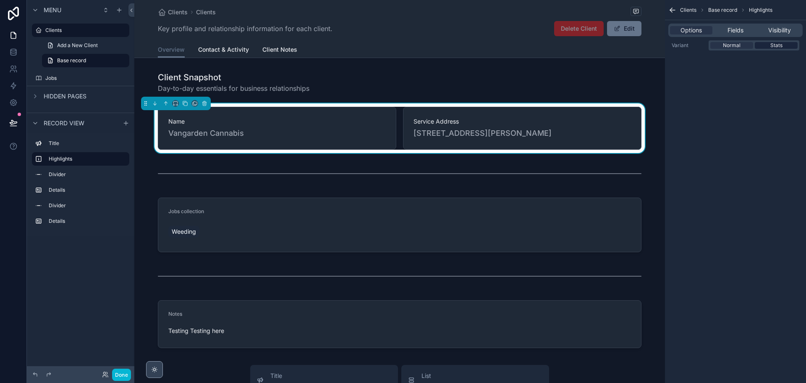
click at [774, 42] on span "Stats" at bounding box center [777, 45] width 12 height 7
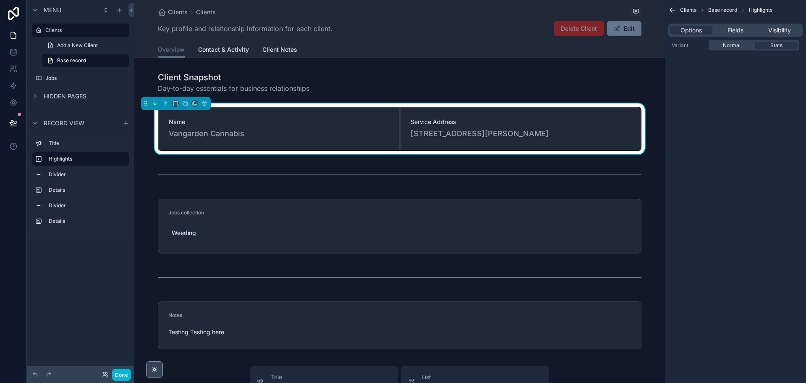
click at [723, 96] on div "Clients Base record Highlights Options Fields Visibility Variant Normal Stats" at bounding box center [735, 191] width 141 height 383
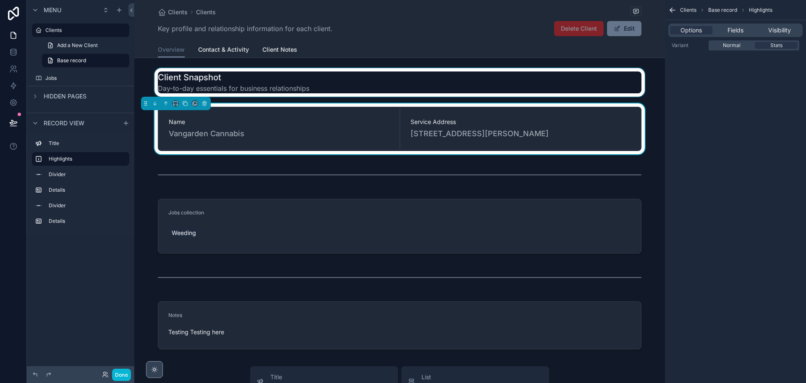
click at [327, 84] on div "scrollable content" at bounding box center [399, 82] width 531 height 29
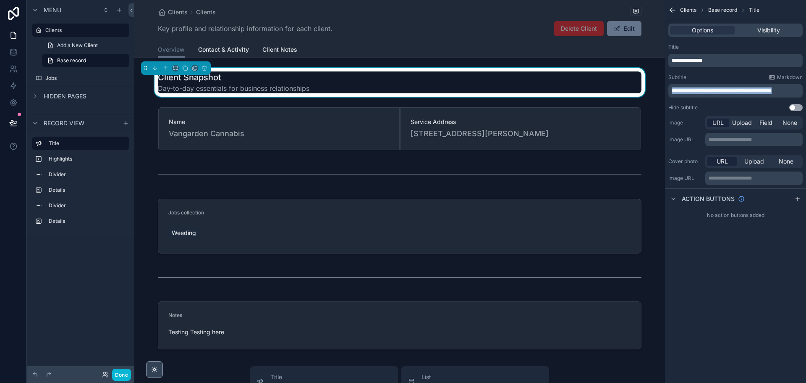
drag, startPoint x: 792, startPoint y: 92, endPoint x: 668, endPoint y: 91, distance: 124.3
click at [668, 91] on div "**********" at bounding box center [735, 77] width 141 height 74
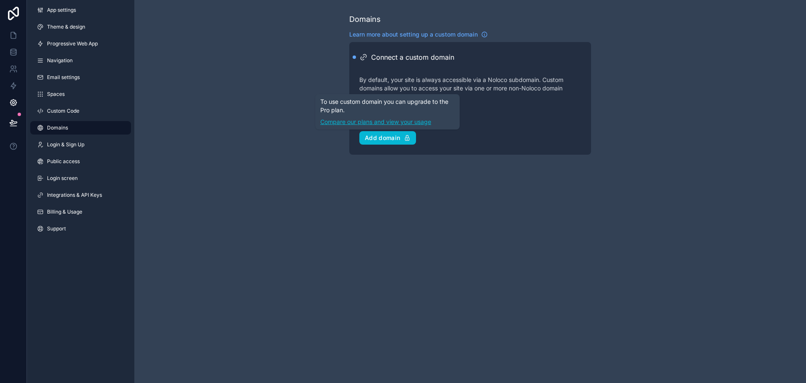
click at [389, 123] on link "Compare our plans and view your usage" at bounding box center [387, 122] width 134 height 8
